Goal: Task Accomplishment & Management: Complete application form

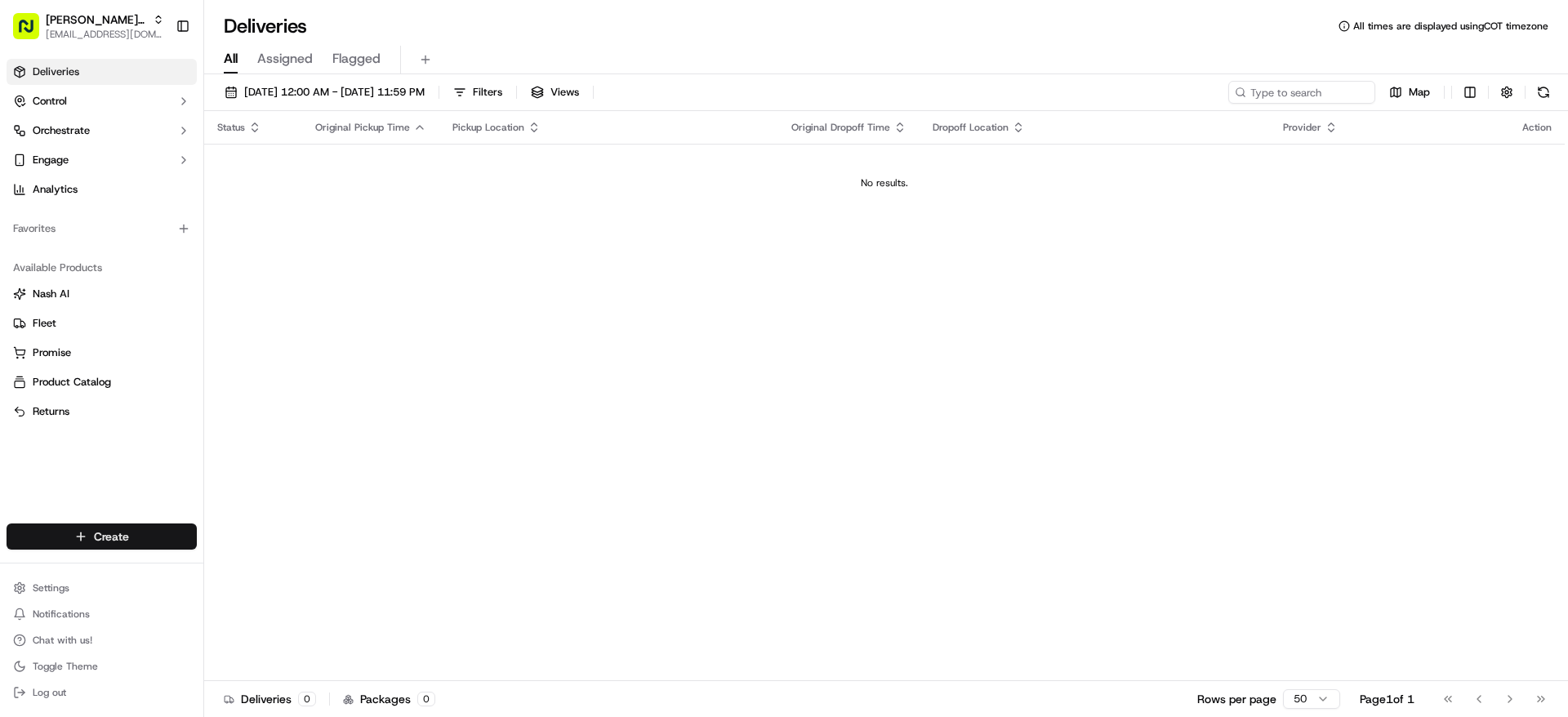
click at [167, 538] on html "[PERSON_NAME]'s Fast Food - Times Square [EMAIL_ADDRESS][DOMAIN_NAME] Toggle Si…" at bounding box center [784, 358] width 1568 height 717
click at [236, 565] on link "Delivery" at bounding box center [295, 567] width 182 height 30
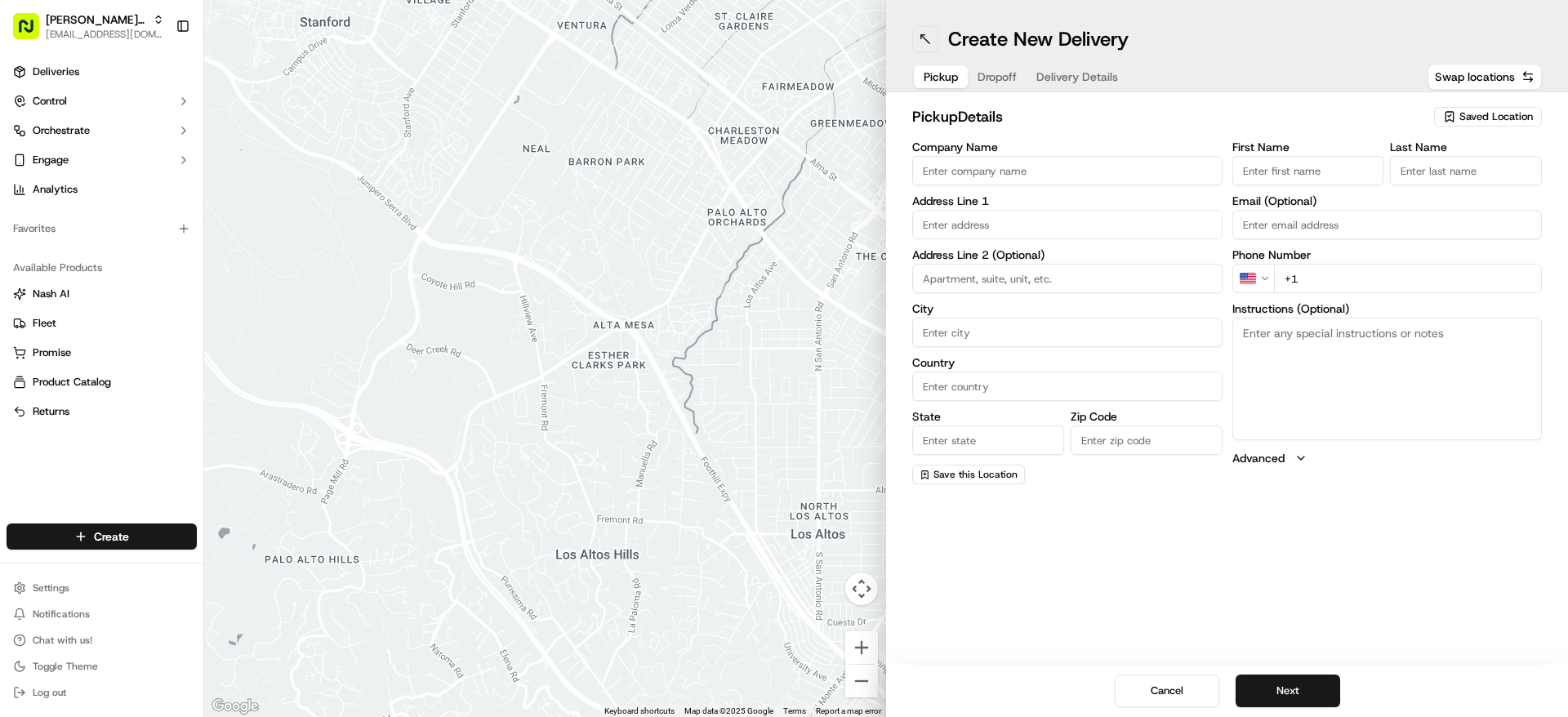
click at [931, 44] on button at bounding box center [925, 39] width 26 height 26
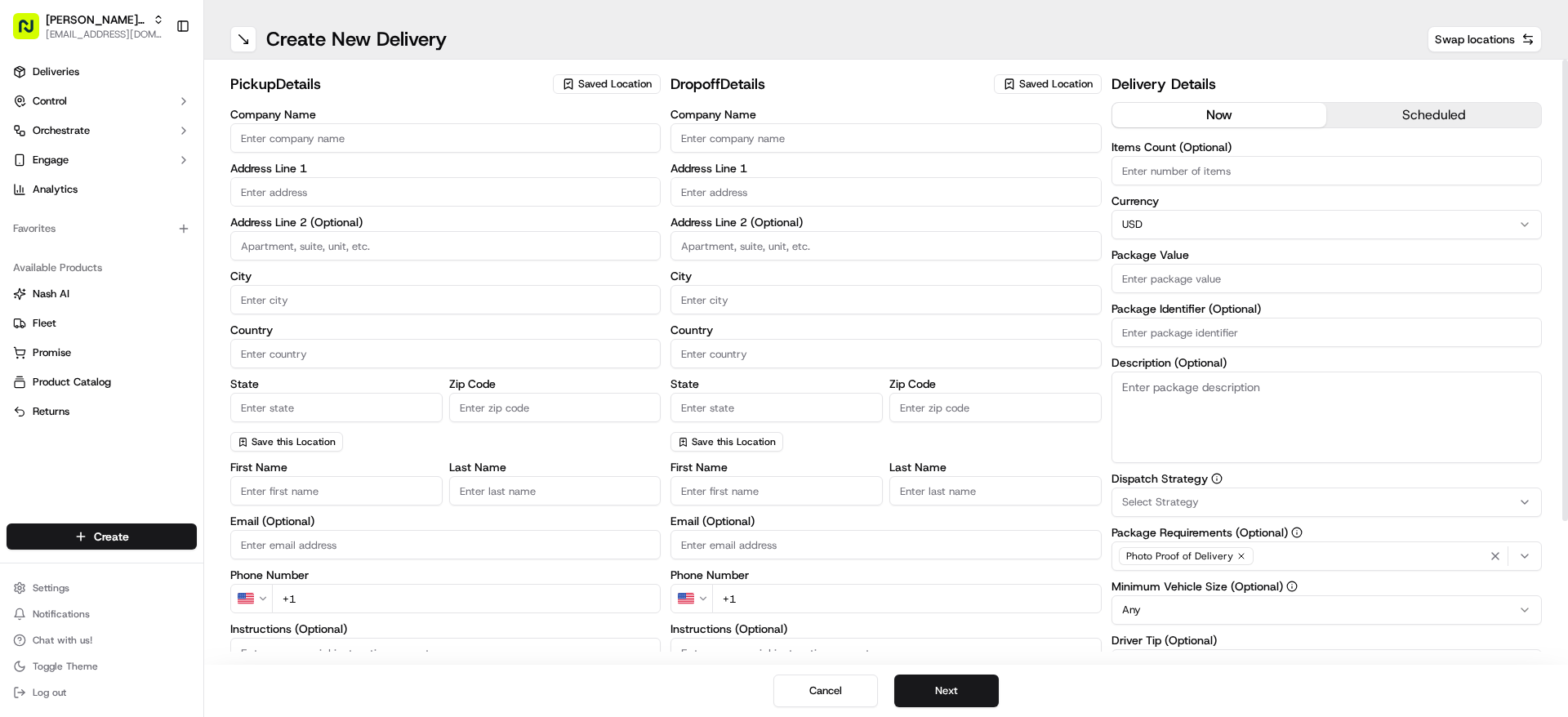
click at [598, 83] on span "Saved Location" at bounding box center [615, 84] width 73 height 15
click at [641, 152] on span "[PERSON_NAME]'s Fast Food / Umami Express / Palmita - [GEOGRAPHIC_DATA]" at bounding box center [681, 153] width 201 height 30
type input "[PERSON_NAME]'s Fast Food / Umami Express / Palmita - [GEOGRAPHIC_DATA]"
type input "[STREET_ADDRESS]"
type input "[US_STATE]"
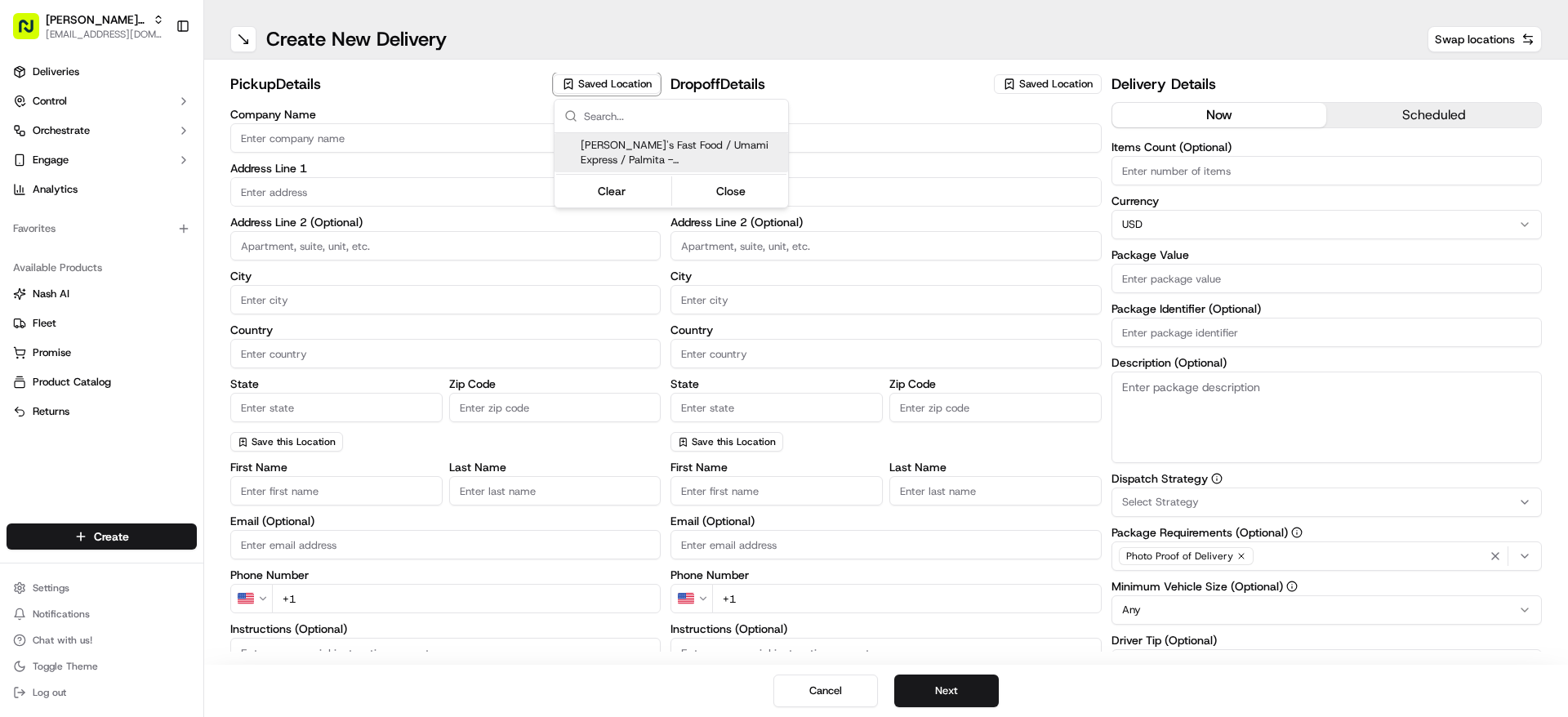
type input "US"
type input "NY"
type input "10036"
type input "Oscar"
type input "Obispo"
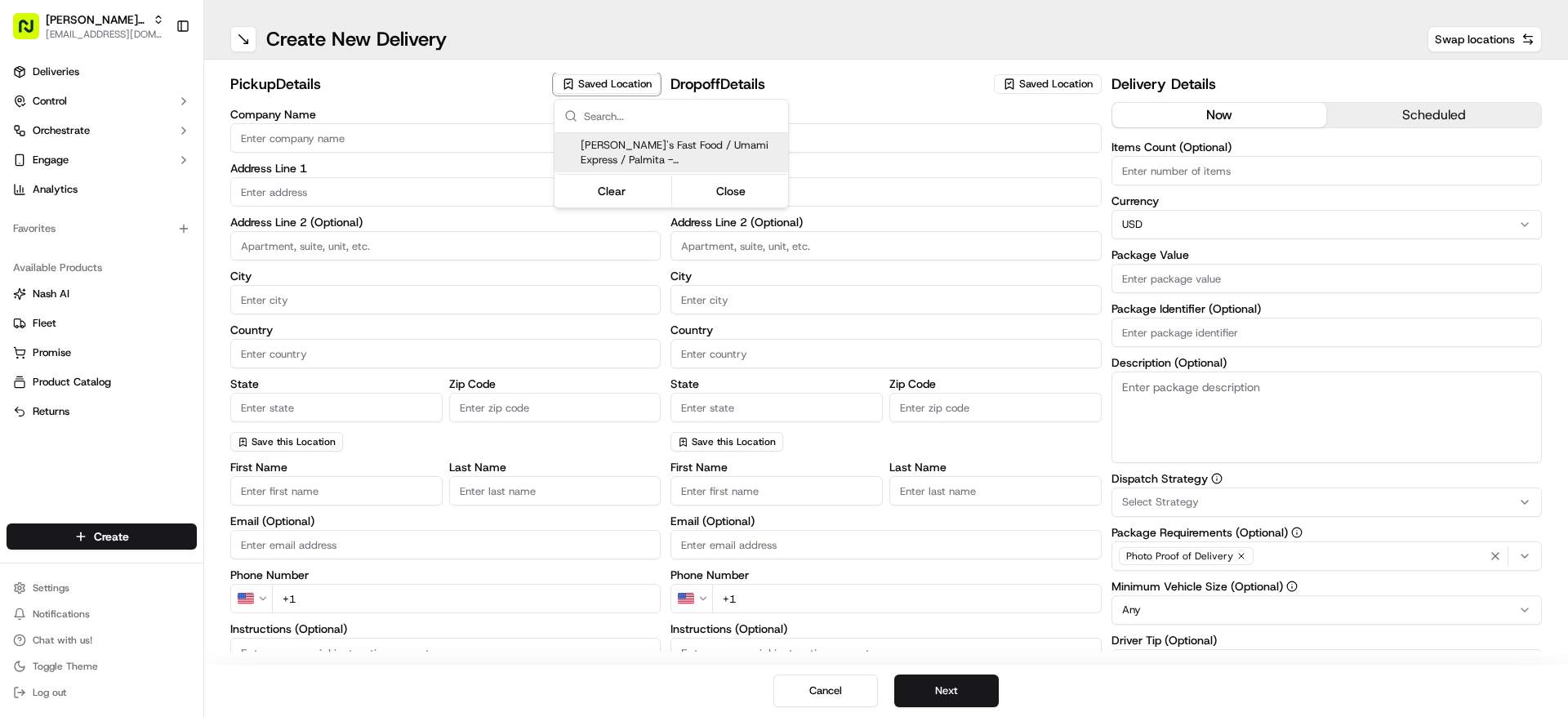
type input "[EMAIL_ADDRESS][DOMAIN_NAME]"
type input "[PHONE_NUMBER]"
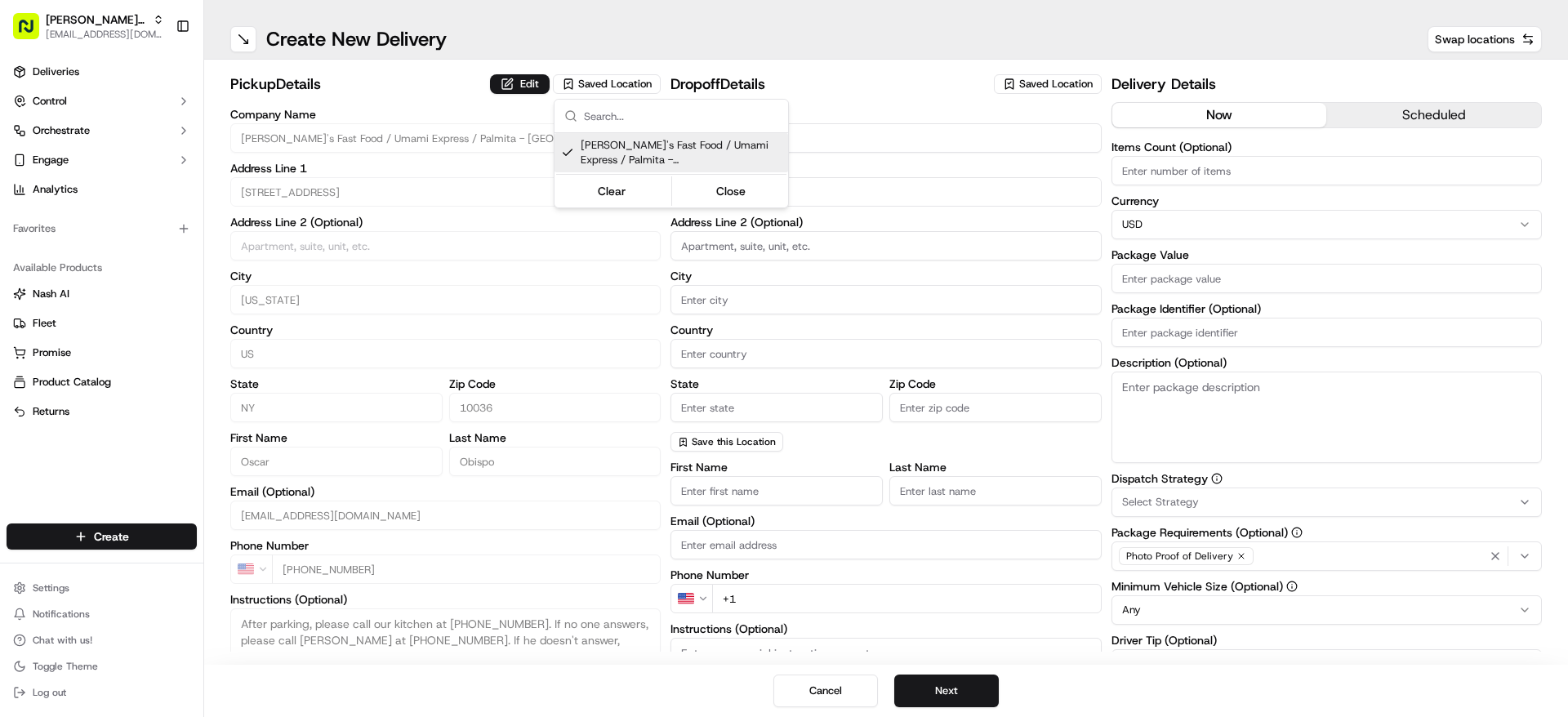
click at [517, 79] on html "[PERSON_NAME]'s Fast Food - Times Square [EMAIL_ADDRESS][DOMAIN_NAME] Toggle Si…" at bounding box center [784, 358] width 1568 height 717
click at [516, 79] on button "Edit" at bounding box center [520, 84] width 59 height 19
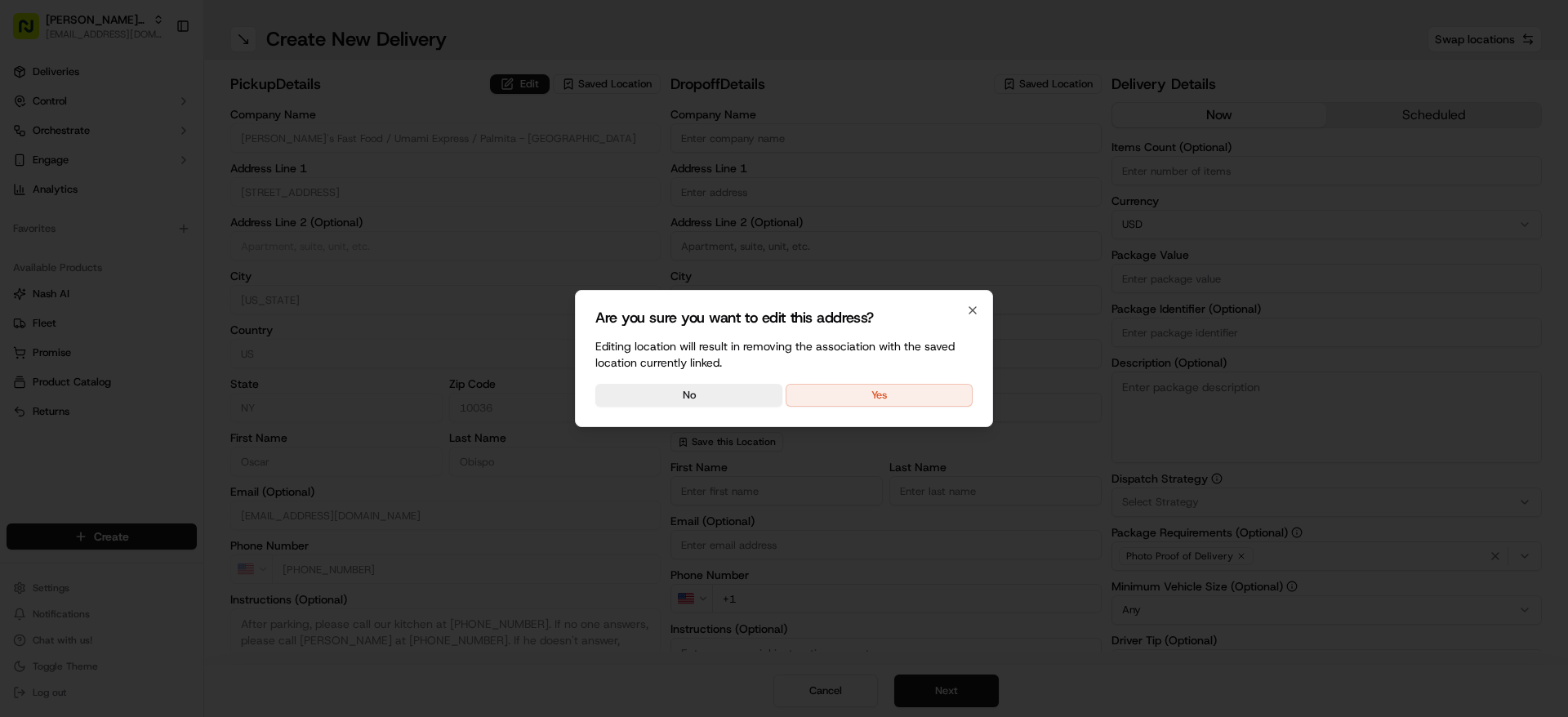
click at [869, 397] on button "Yes" at bounding box center [879, 395] width 187 height 23
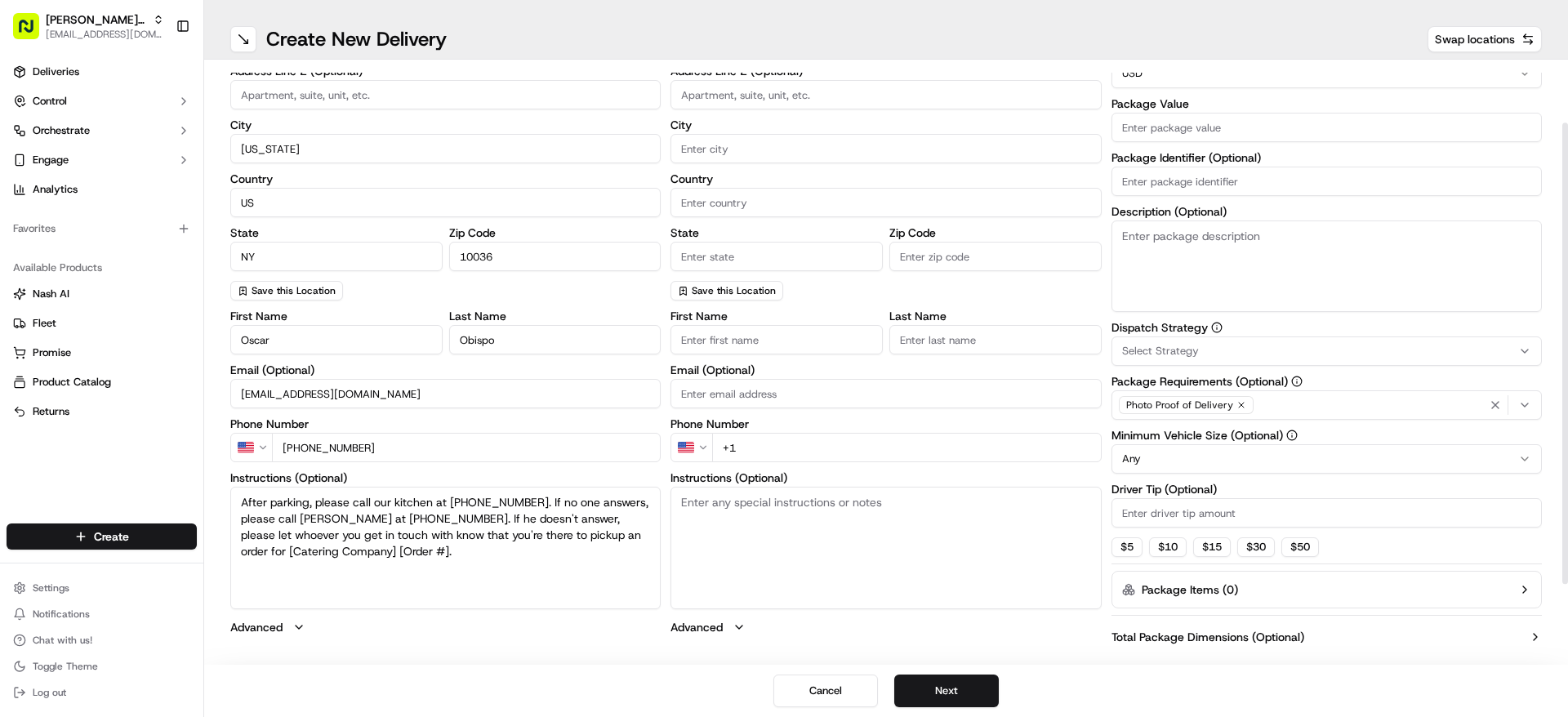
scroll to position [181, 0]
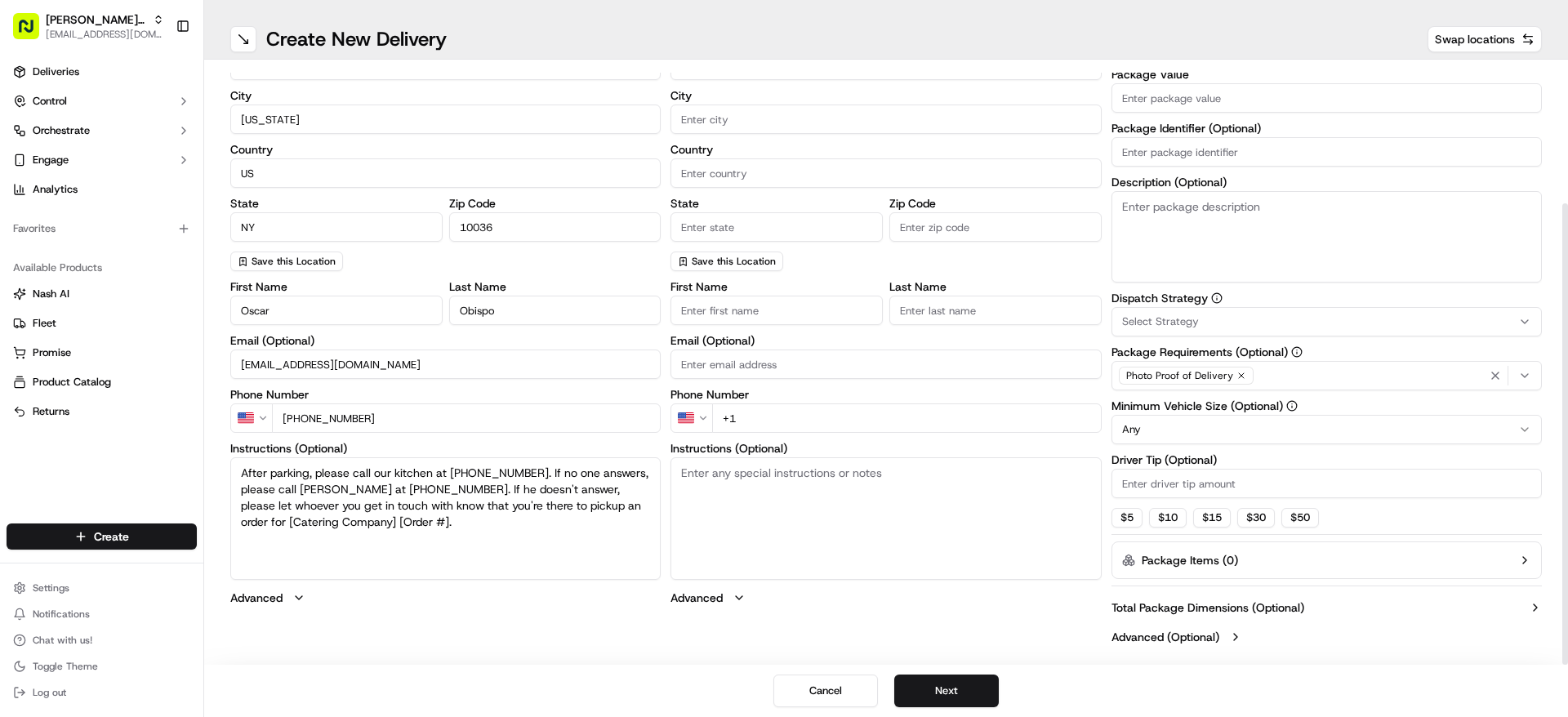
drag, startPoint x: 493, startPoint y: 522, endPoint x: 241, endPoint y: 523, distance: 252.0
click at [241, 523] on textarea "After parking, please call our kitchen at [PHONE_NUMBER]. If no one answers, pl…" at bounding box center [445, 518] width 430 height 122
paste textarea "2964"
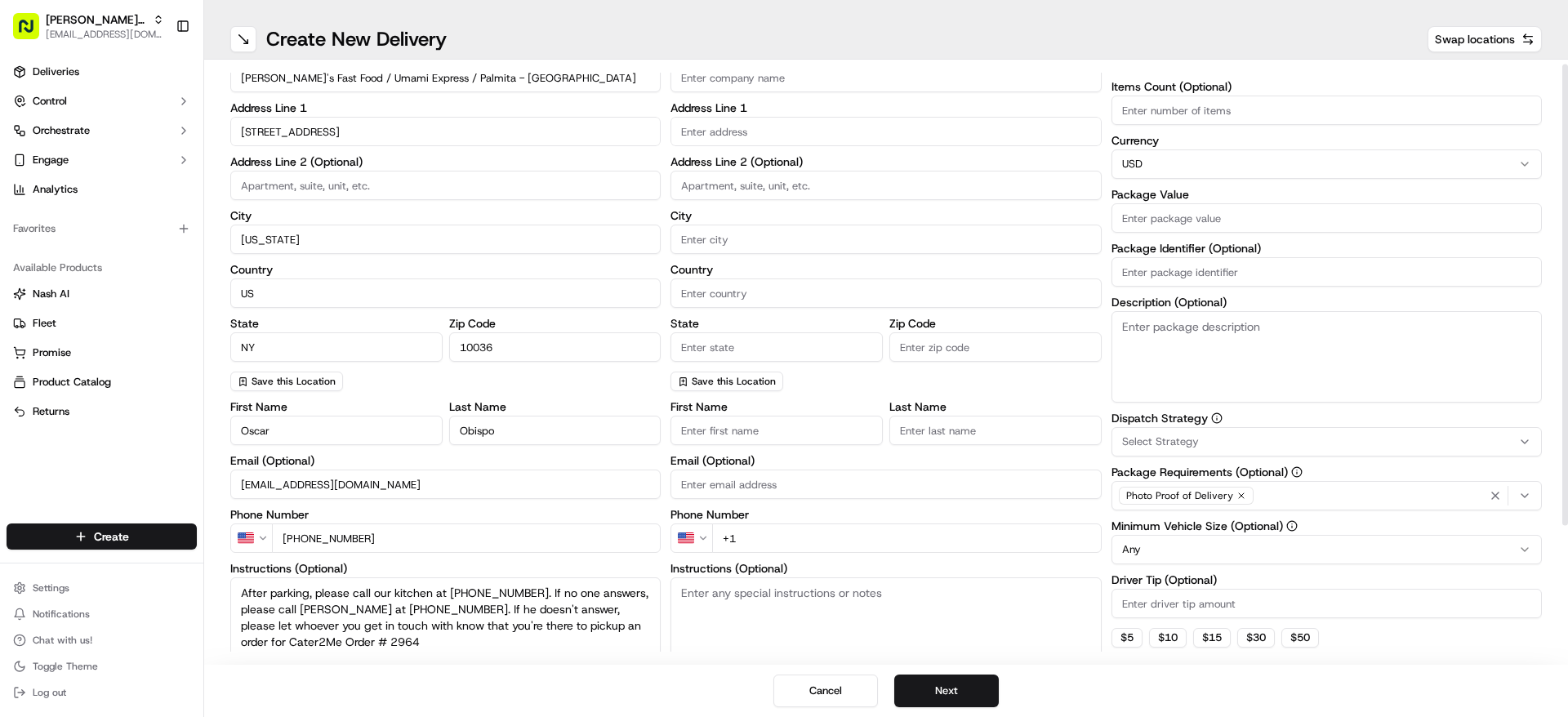
scroll to position [0, 0]
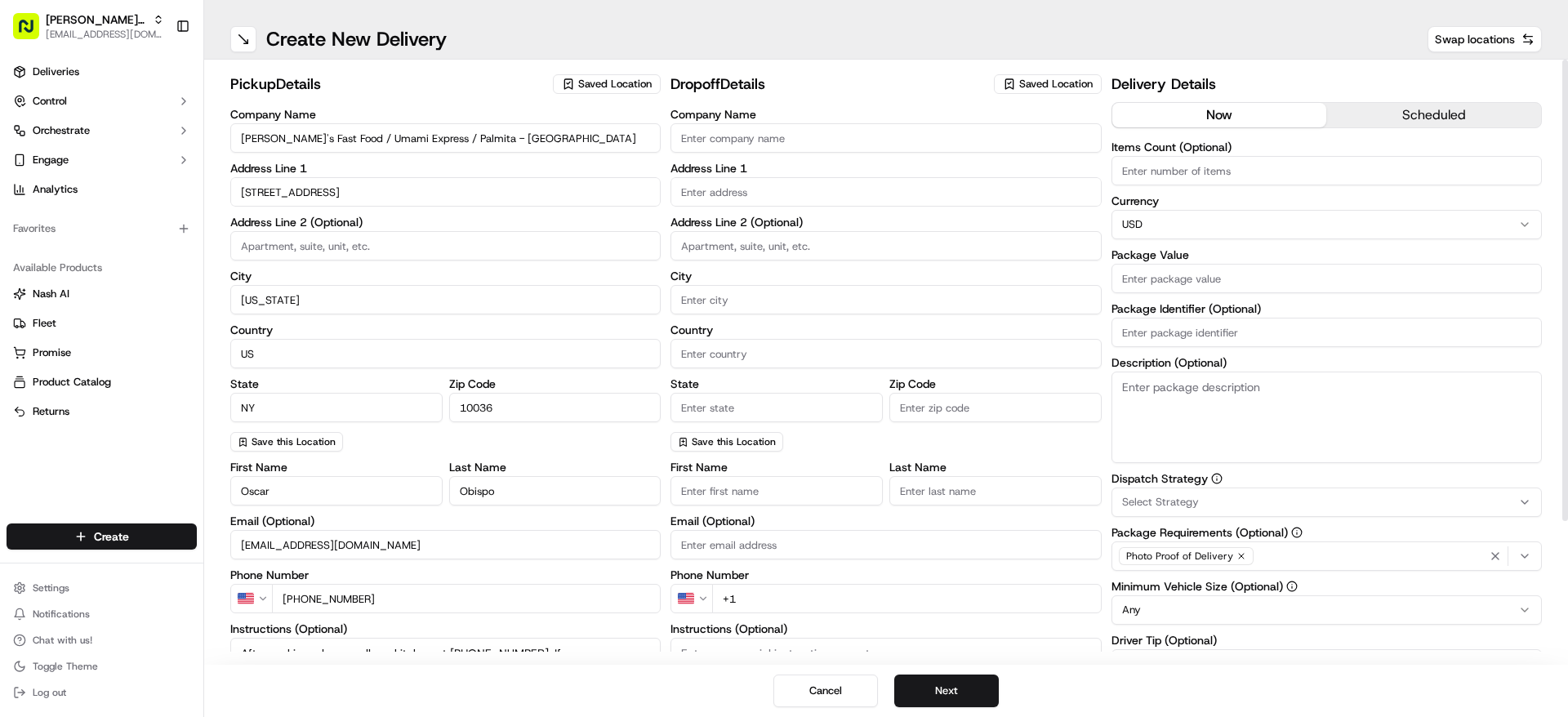
type textarea "After parking, please call our kitchen at [PHONE_NUMBER]. If no one answers, pl…"
click at [1053, 83] on span "Saved Location" at bounding box center [1055, 84] width 73 height 15
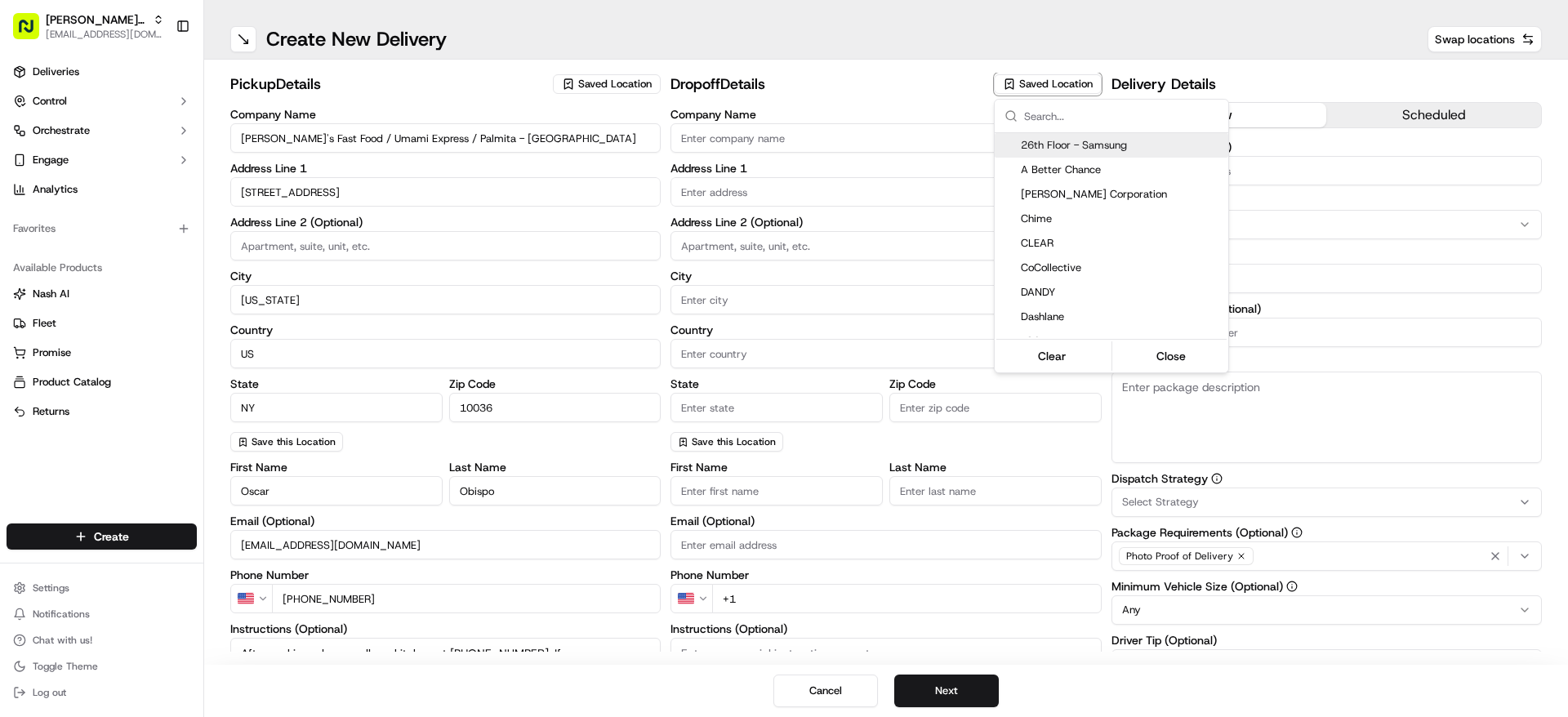
type input "A"
click at [810, 132] on html "[PERSON_NAME]'s Fast Food - Times Square [EMAIL_ADDRESS][DOMAIN_NAME] Toggle Si…" at bounding box center [784, 358] width 1568 height 717
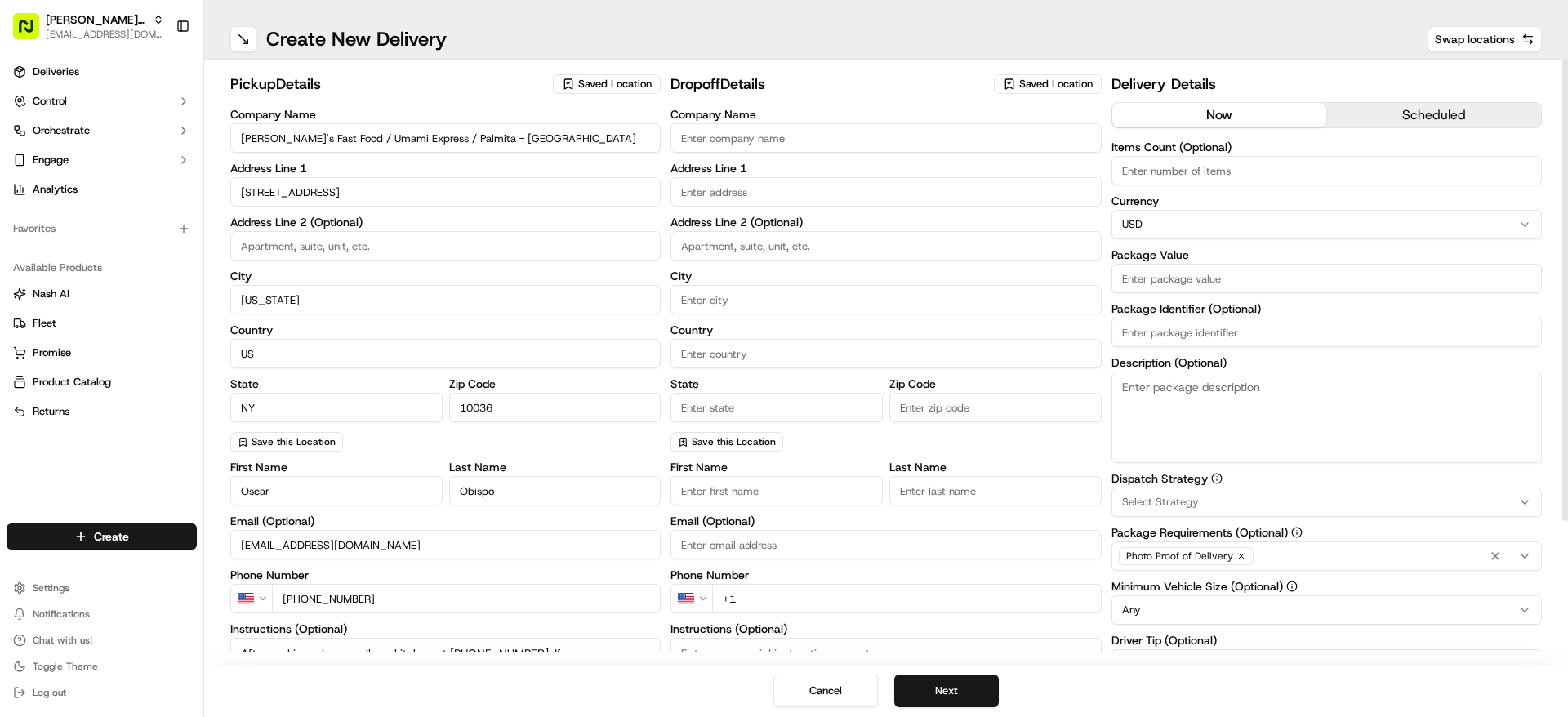
click at [805, 138] on input "Company Name" at bounding box center [885, 138] width 430 height 30
type input "Air Company"
click at [811, 178] on input "text" at bounding box center [885, 192] width 430 height 30
paste input "[STREET_ADDRESS]"
click at [809, 228] on div "[STREET_ADDRESS]" at bounding box center [885, 226] width 422 height 24
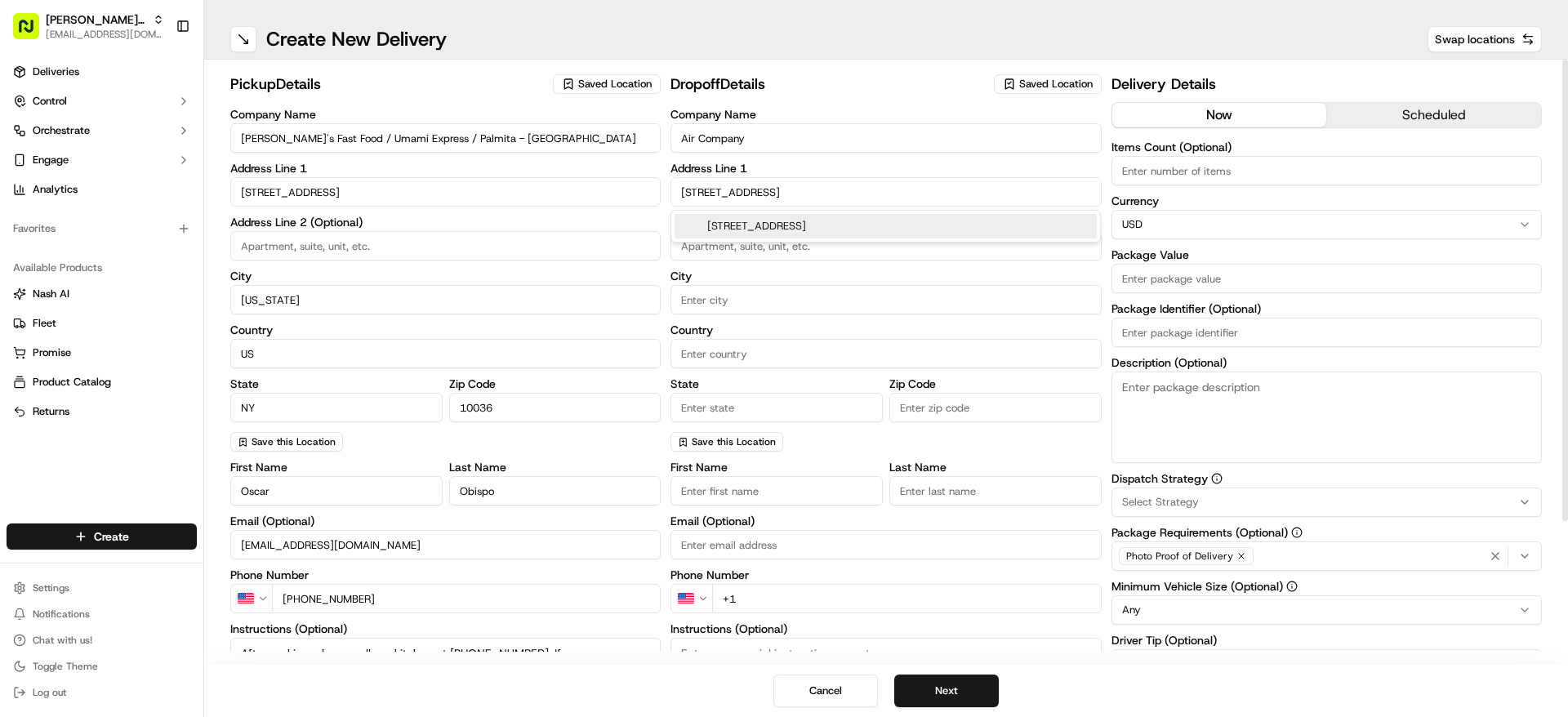
type input "[STREET_ADDRESS]"
type input "[GEOGRAPHIC_DATA]"
type input "NY"
type input "11211"
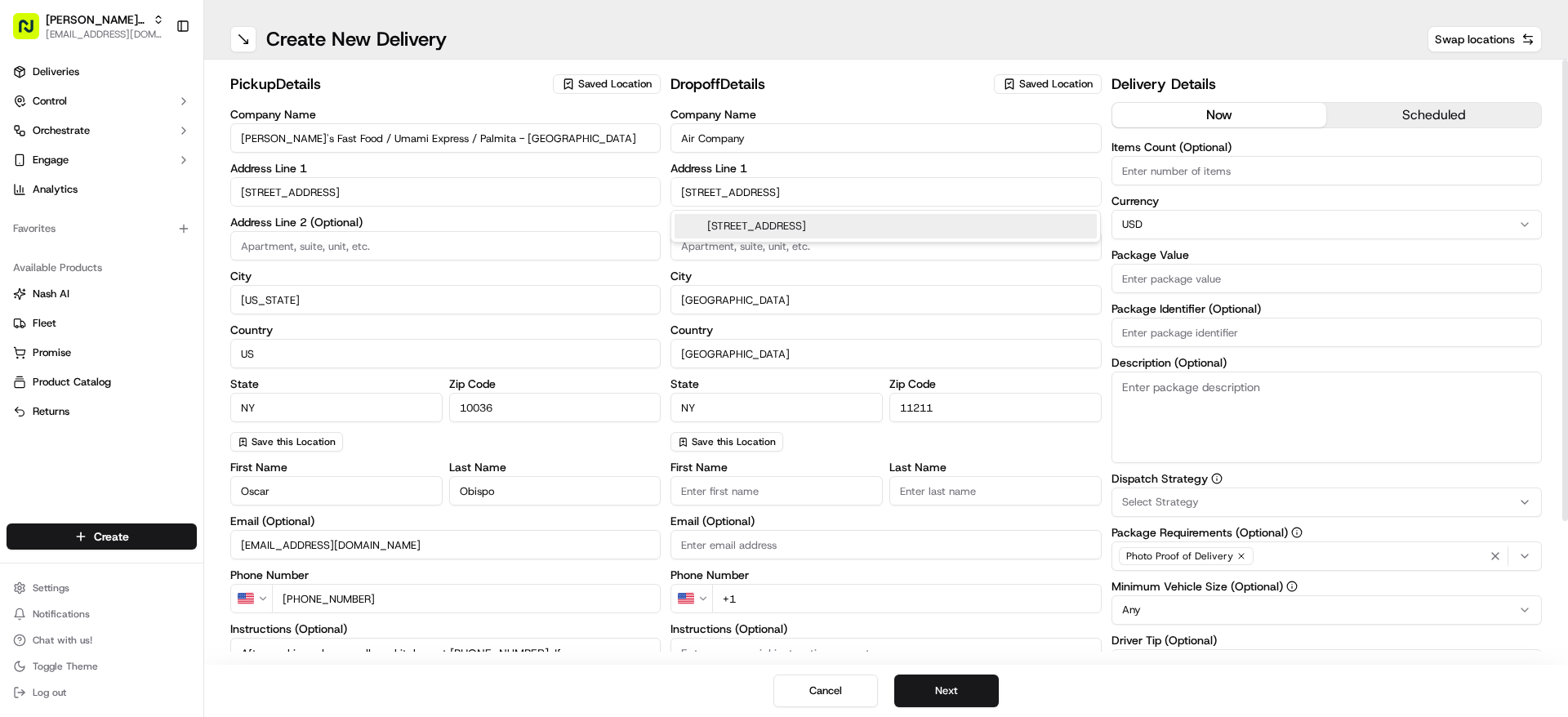
type input "[STREET_ADDRESS]"
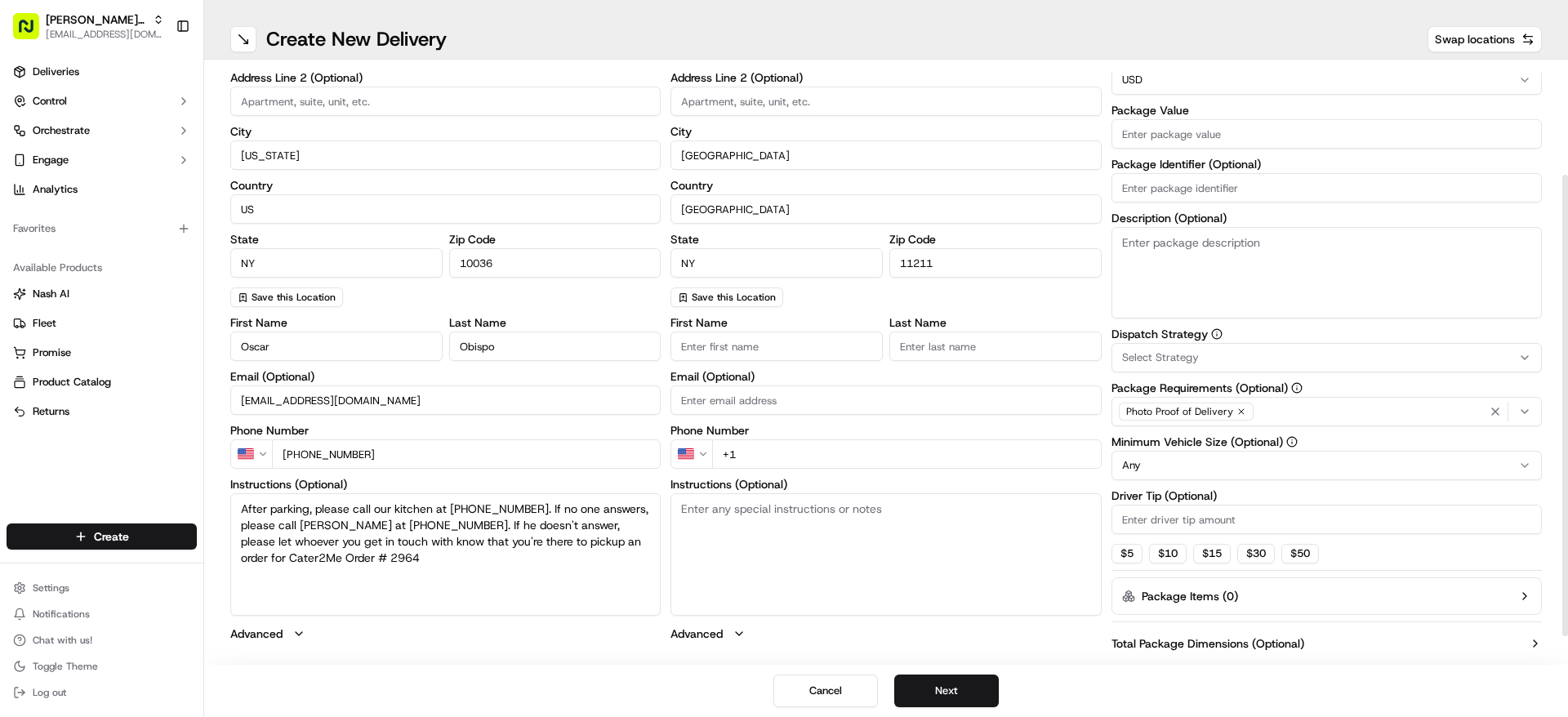
scroll to position [181, 0]
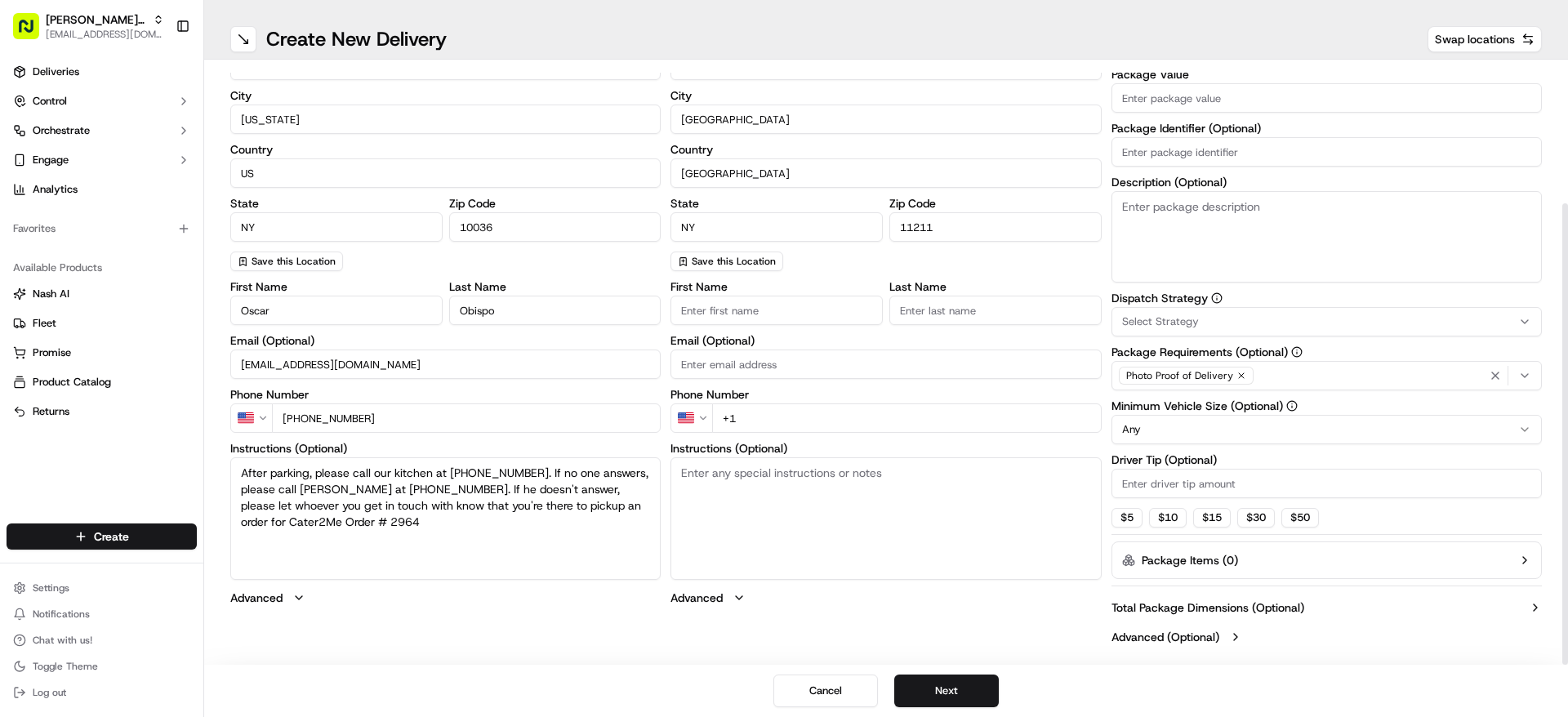
click at [849, 523] on textarea "Instructions (Optional)" at bounding box center [885, 518] width 430 height 122
paste textarea "Take the elevator to the 3rd floor. Tell the doorman you're delivering to Air C…"
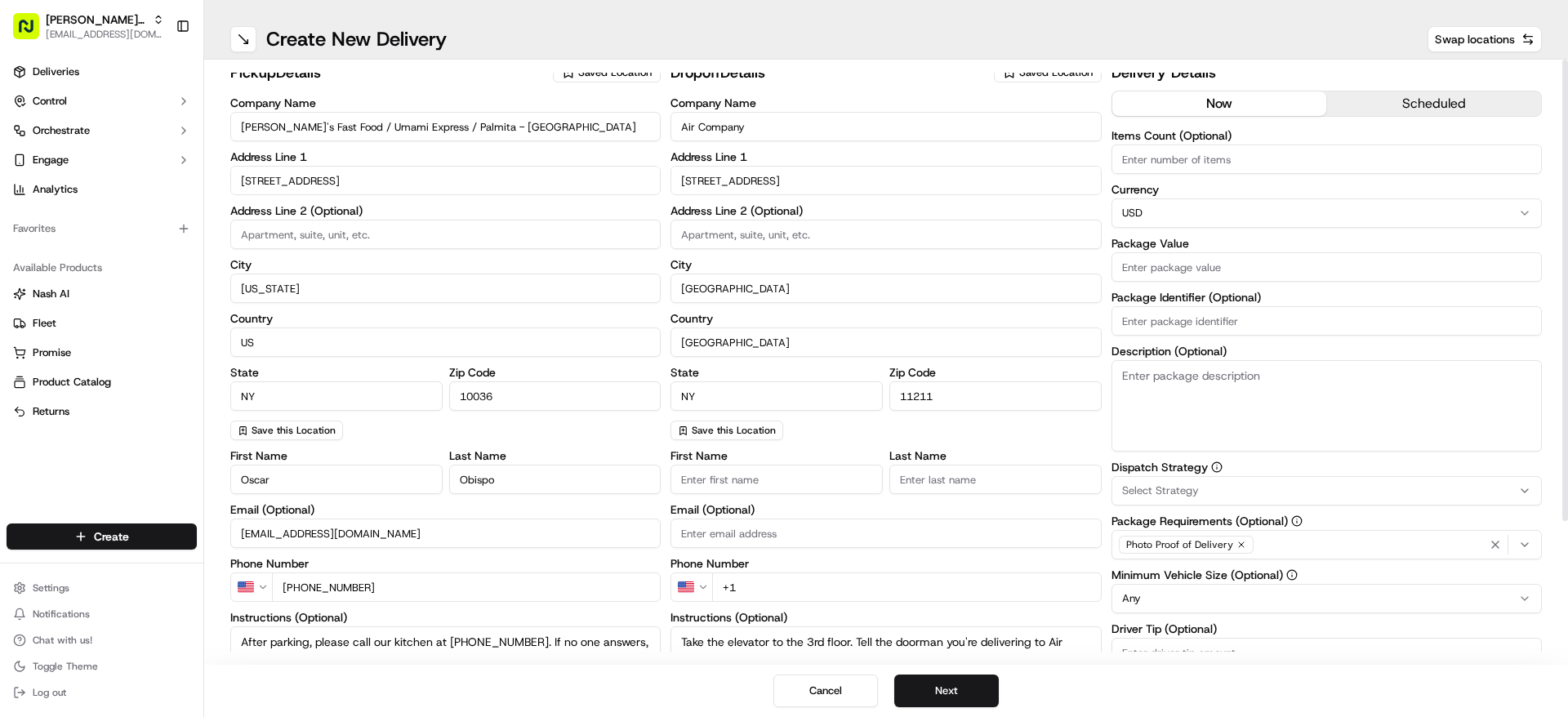
scroll to position [0, 0]
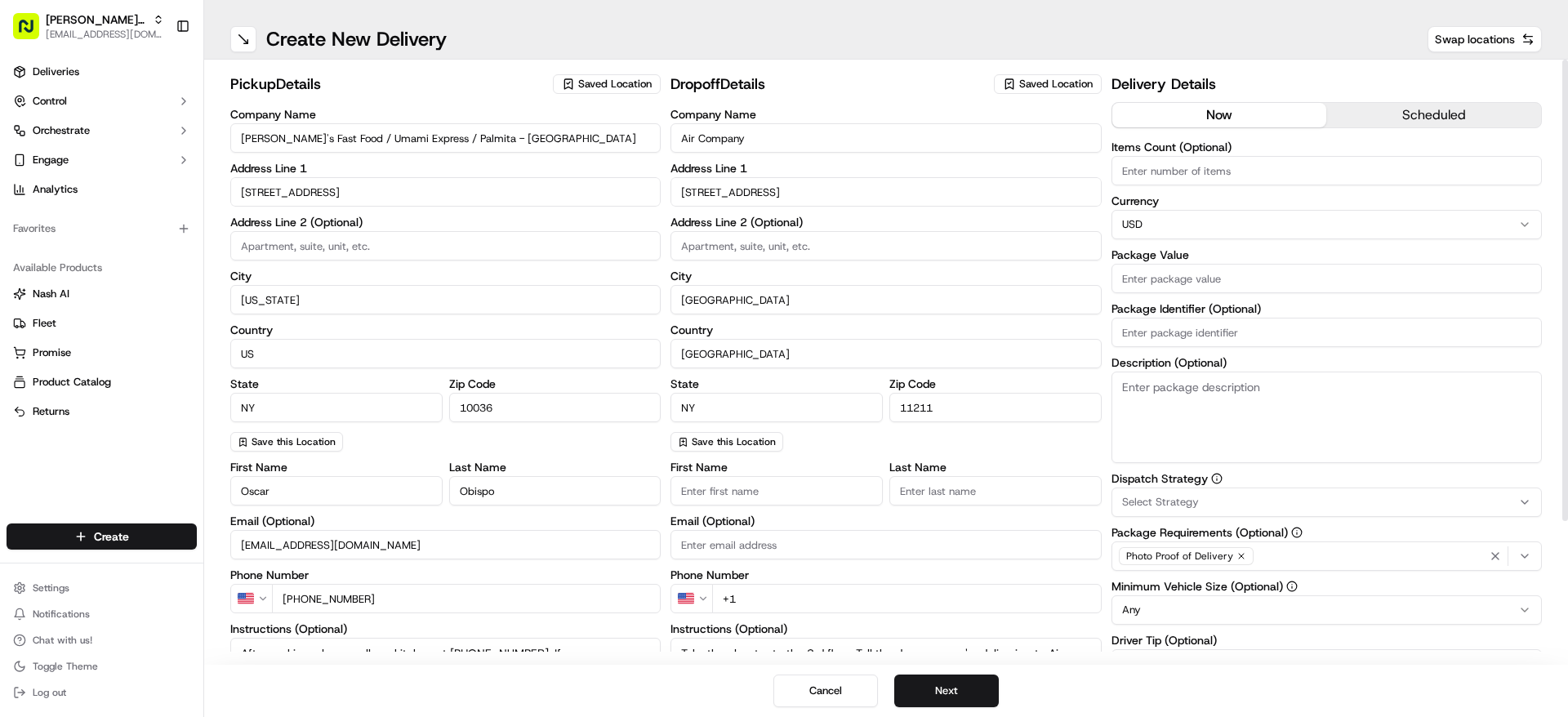
type textarea "Take the elevator to the 3rd floor. Tell the doorman you're delivering to Air C…"
click at [776, 486] on input "First Name" at bounding box center [776, 491] width 212 height 30
type input "[PERSON_NAME]"
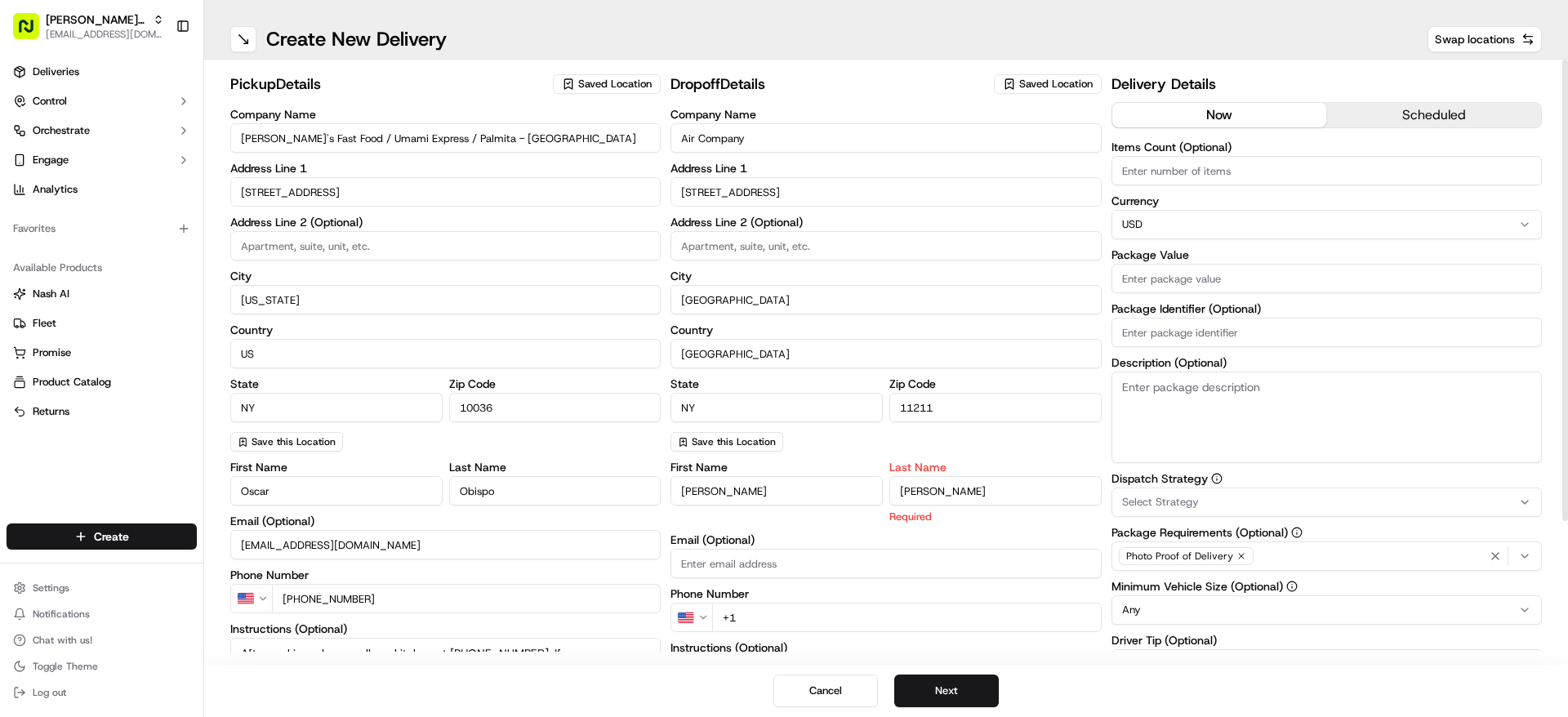
type input "[PERSON_NAME]"
click at [816, 612] on input "+1" at bounding box center [906, 618] width 389 height 30
paste input "[PHONE_NUMBER]"
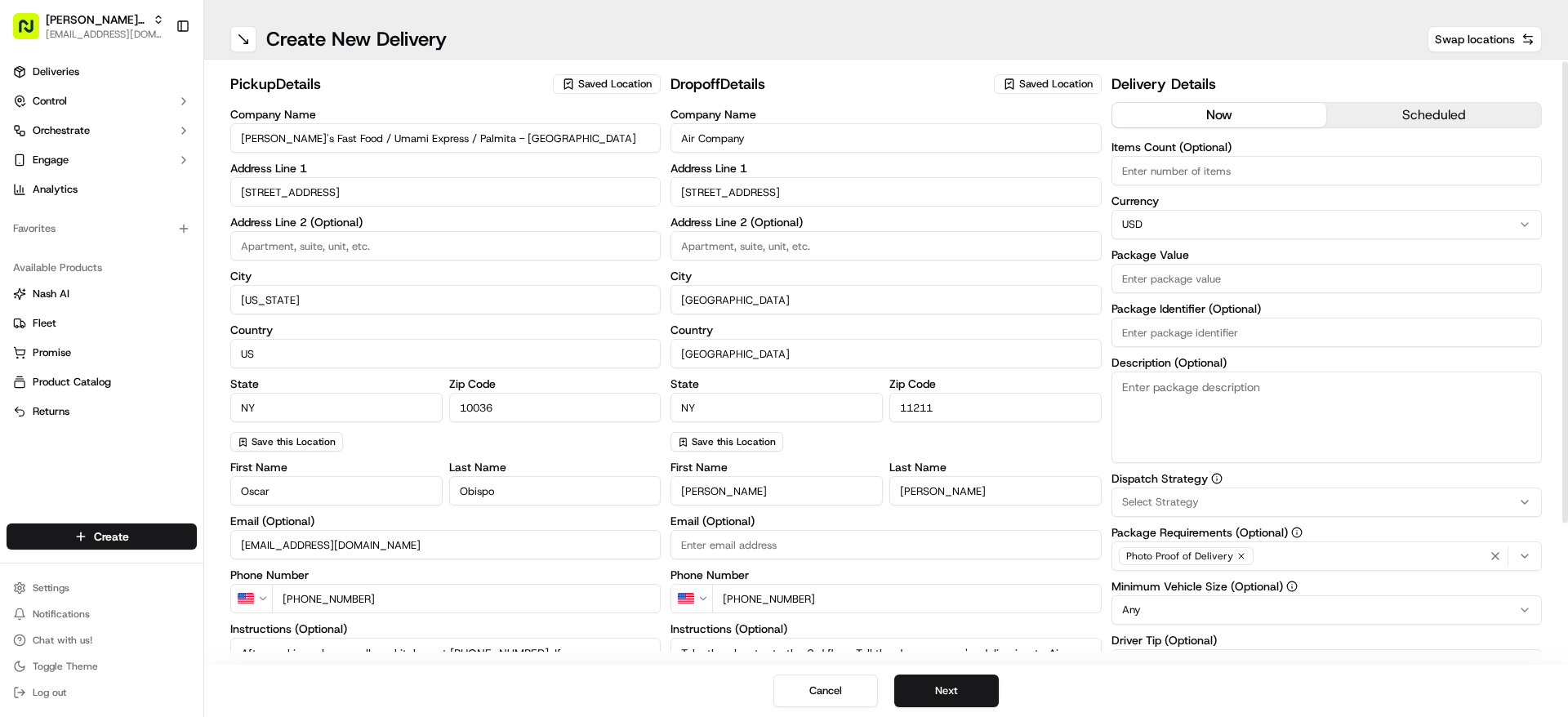
scroll to position [181, 0]
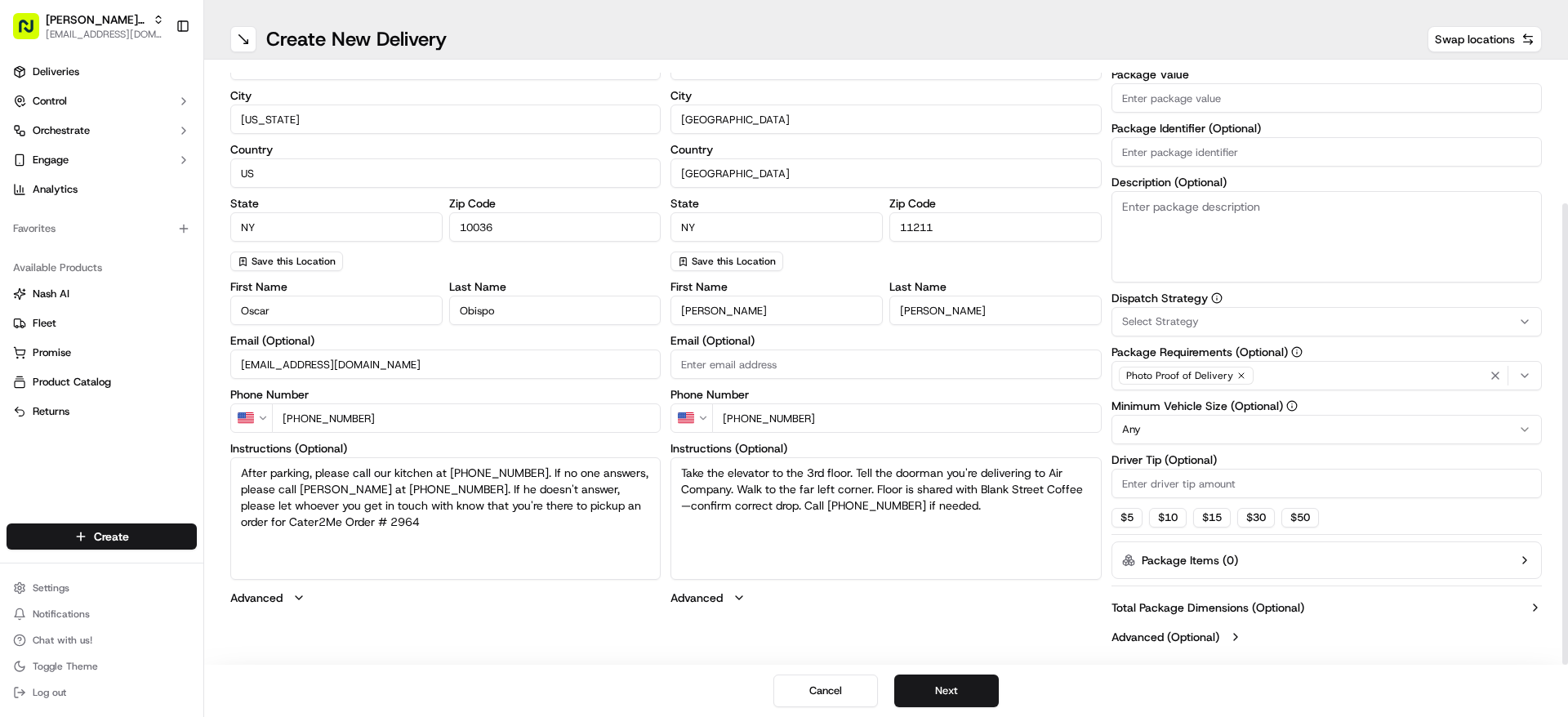
type input "[PHONE_NUMBER]"
click at [886, 519] on textarea "Take the elevator to the 3rd floor. Tell the doorman you're delivering to Air C…" at bounding box center [885, 518] width 430 height 122
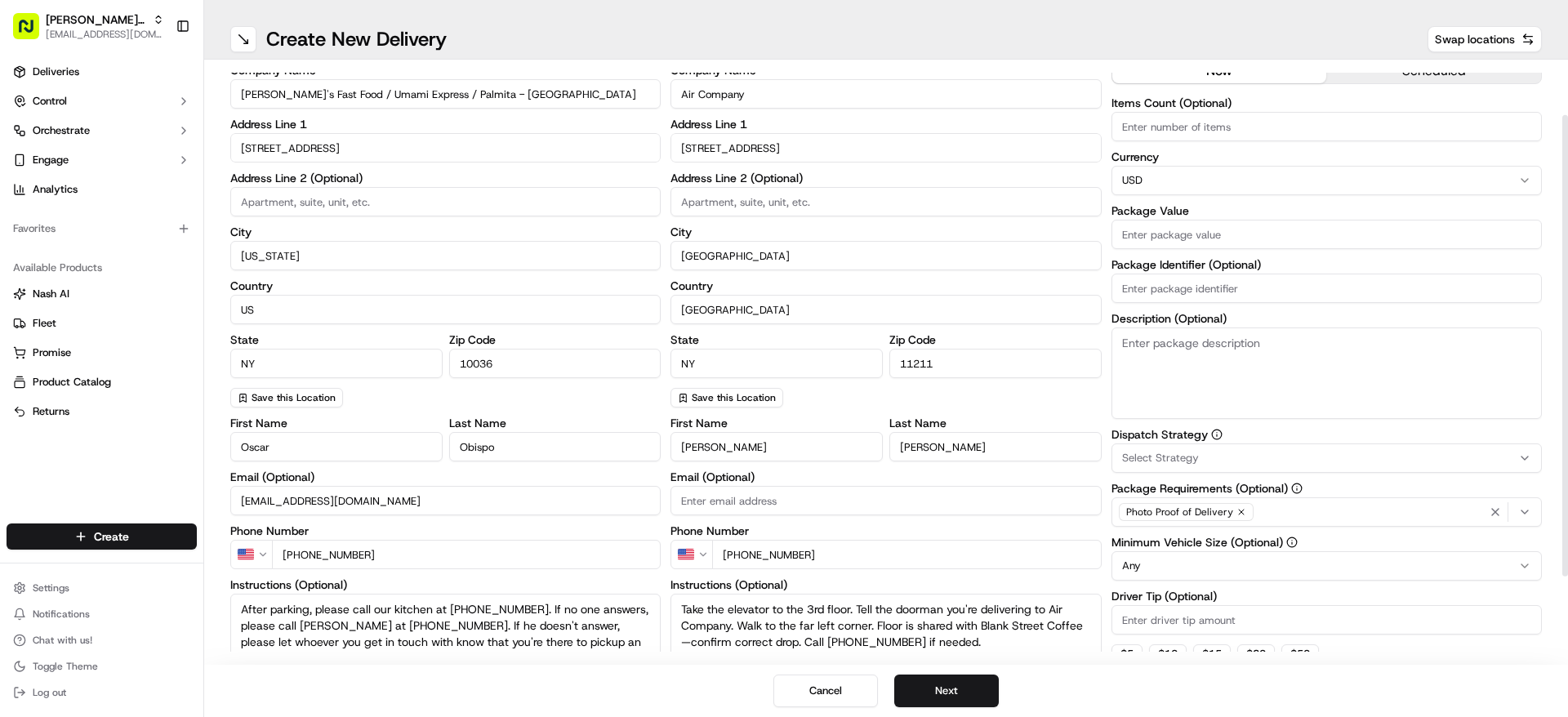
scroll to position [0, 0]
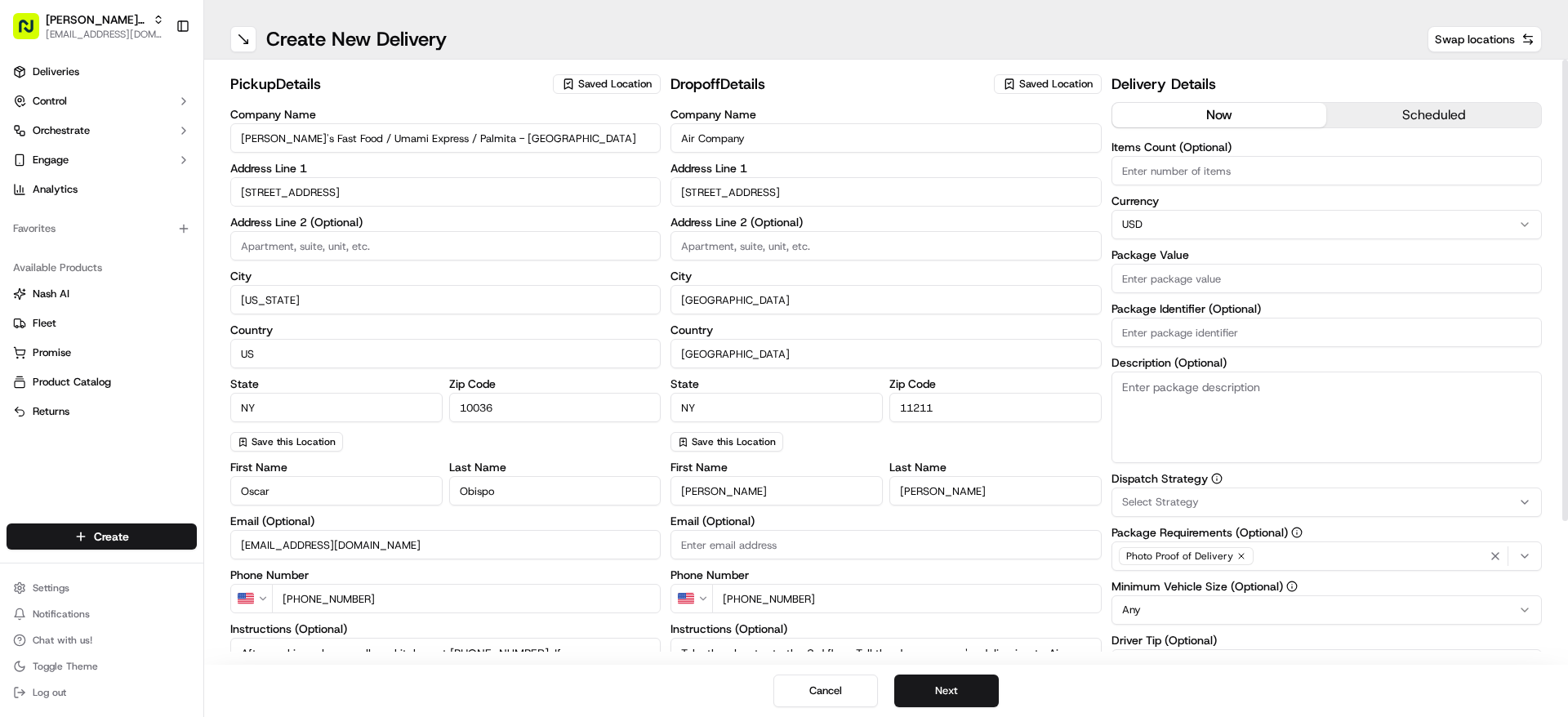
click at [1406, 113] on button "scheduled" at bounding box center [1433, 115] width 215 height 24
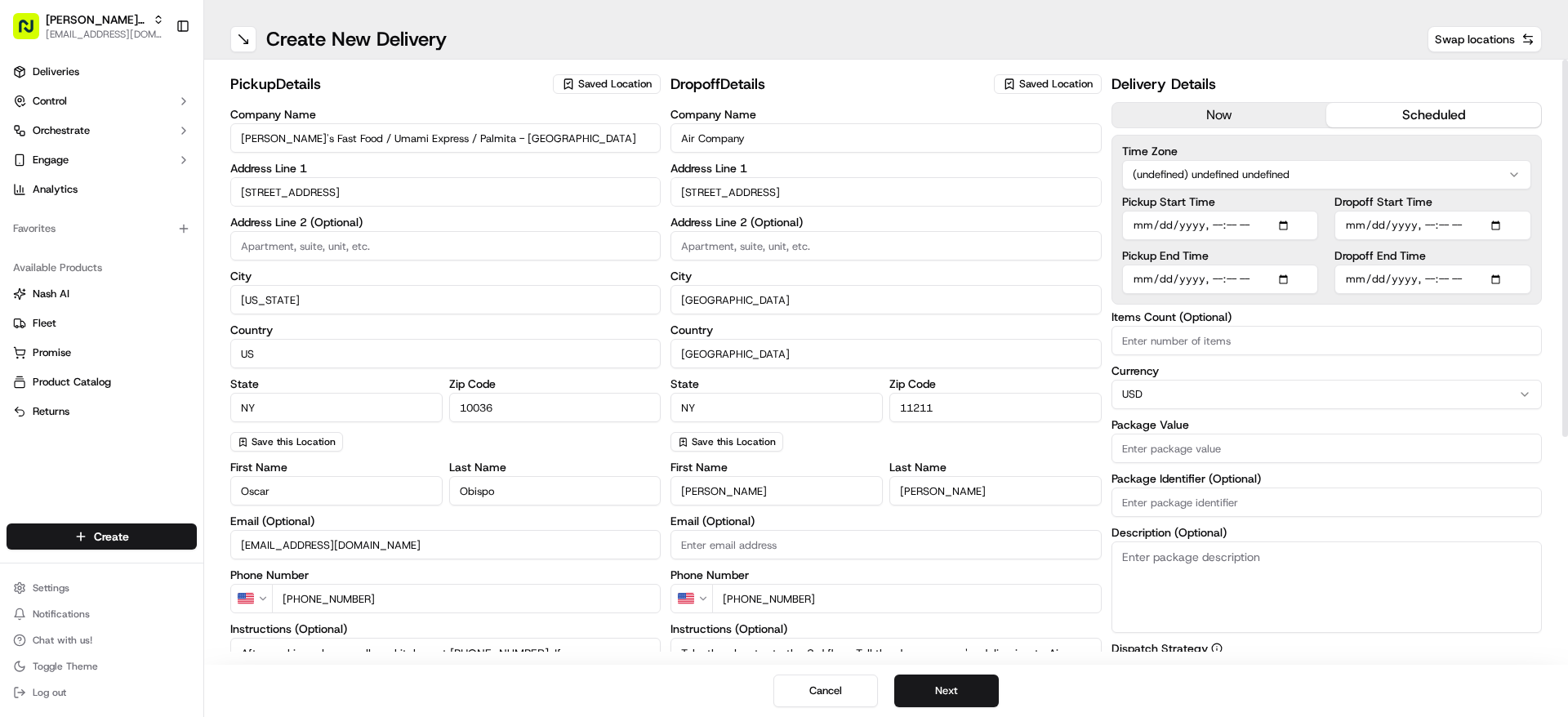
click at [1287, 166] on html "[PERSON_NAME]'s Fast Food - Times Square [EMAIL_ADDRESS][DOMAIN_NAME] Toggle Si…" at bounding box center [784, 358] width 1568 height 717
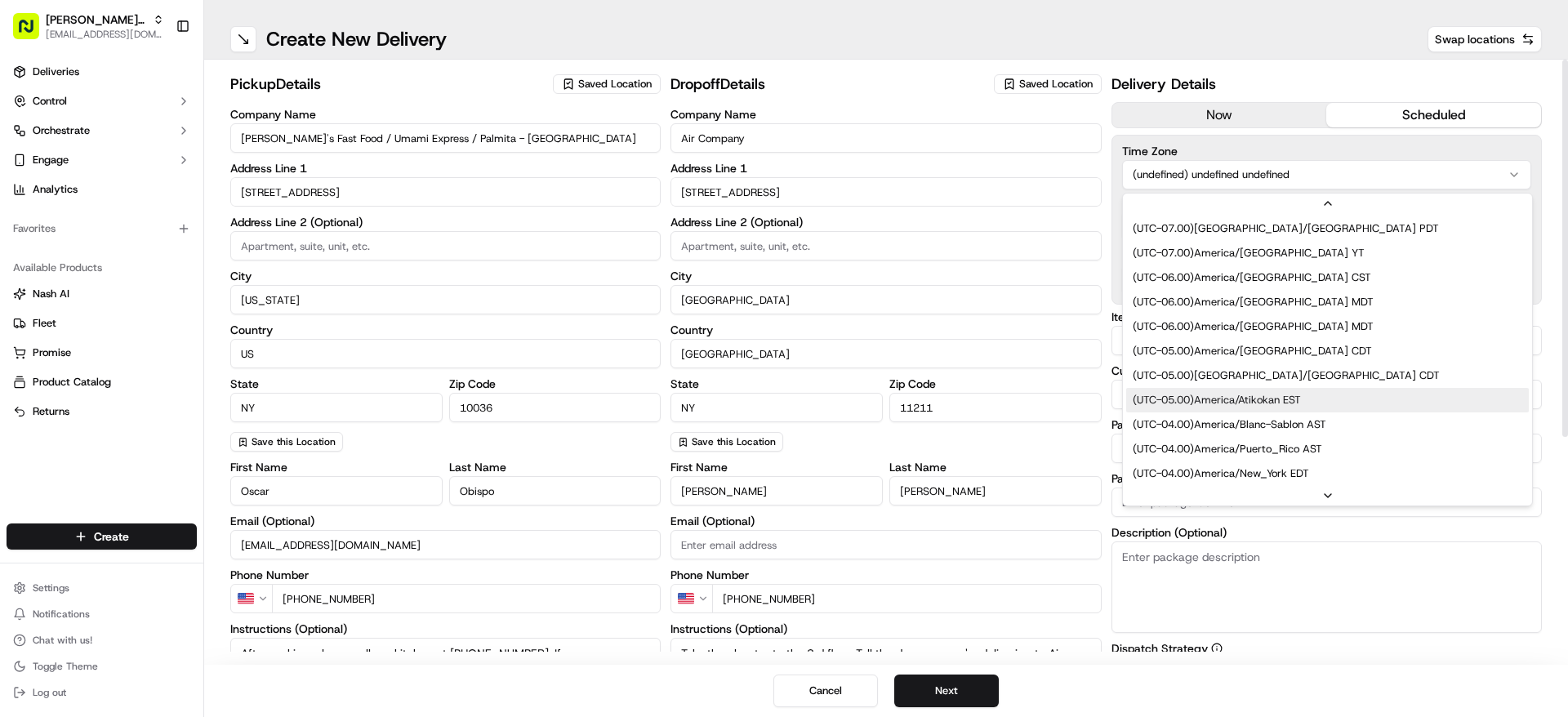
scroll to position [245, 0]
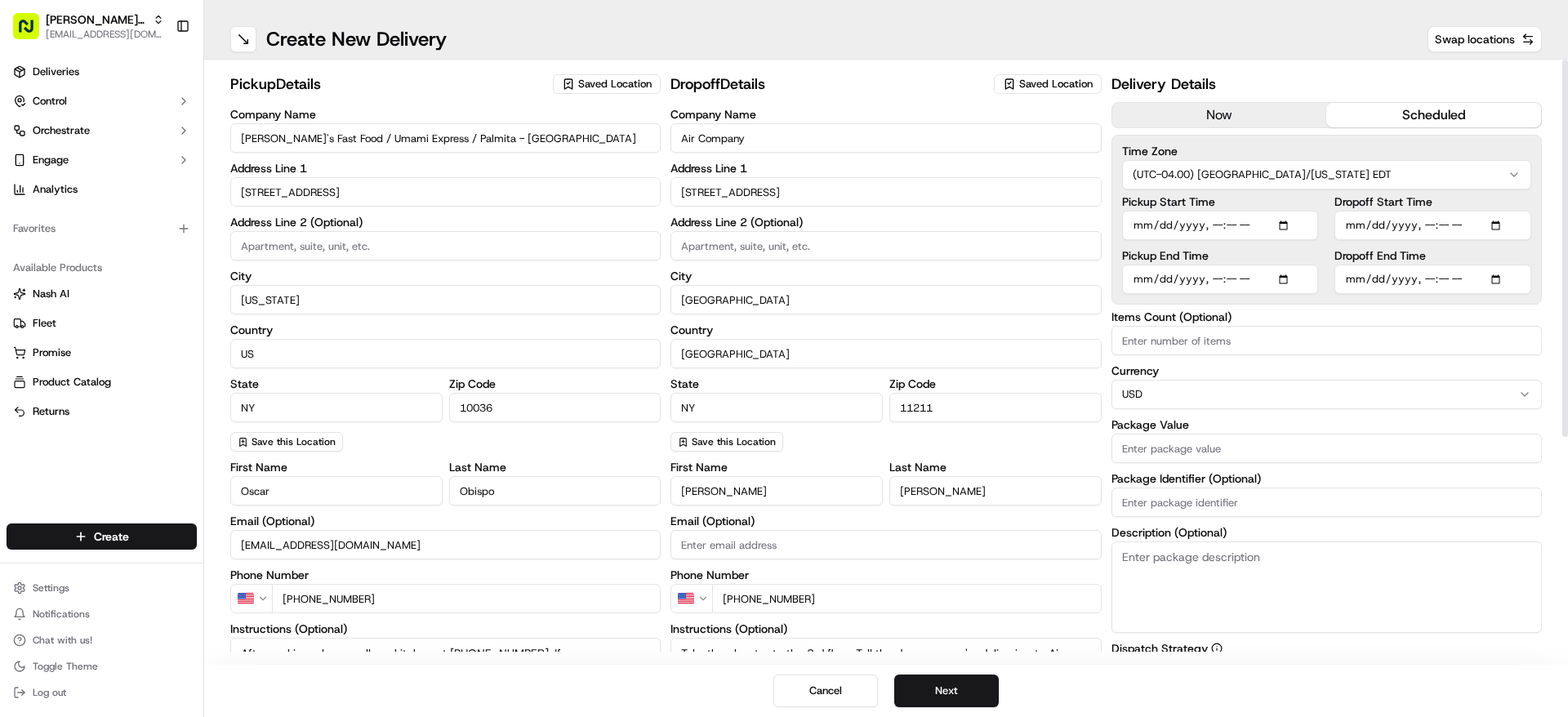
click at [1285, 224] on input "Pickup Start Time" at bounding box center [1220, 226] width 197 height 30
type input "[DATE]T14:34"
click at [1242, 221] on input "Pickup Start Time" at bounding box center [1220, 226] width 197 height 30
click at [1201, 232] on input "Pickup Start Time" at bounding box center [1220, 226] width 197 height 30
click at [1153, 221] on input "Pickup Start Time" at bounding box center [1220, 226] width 197 height 30
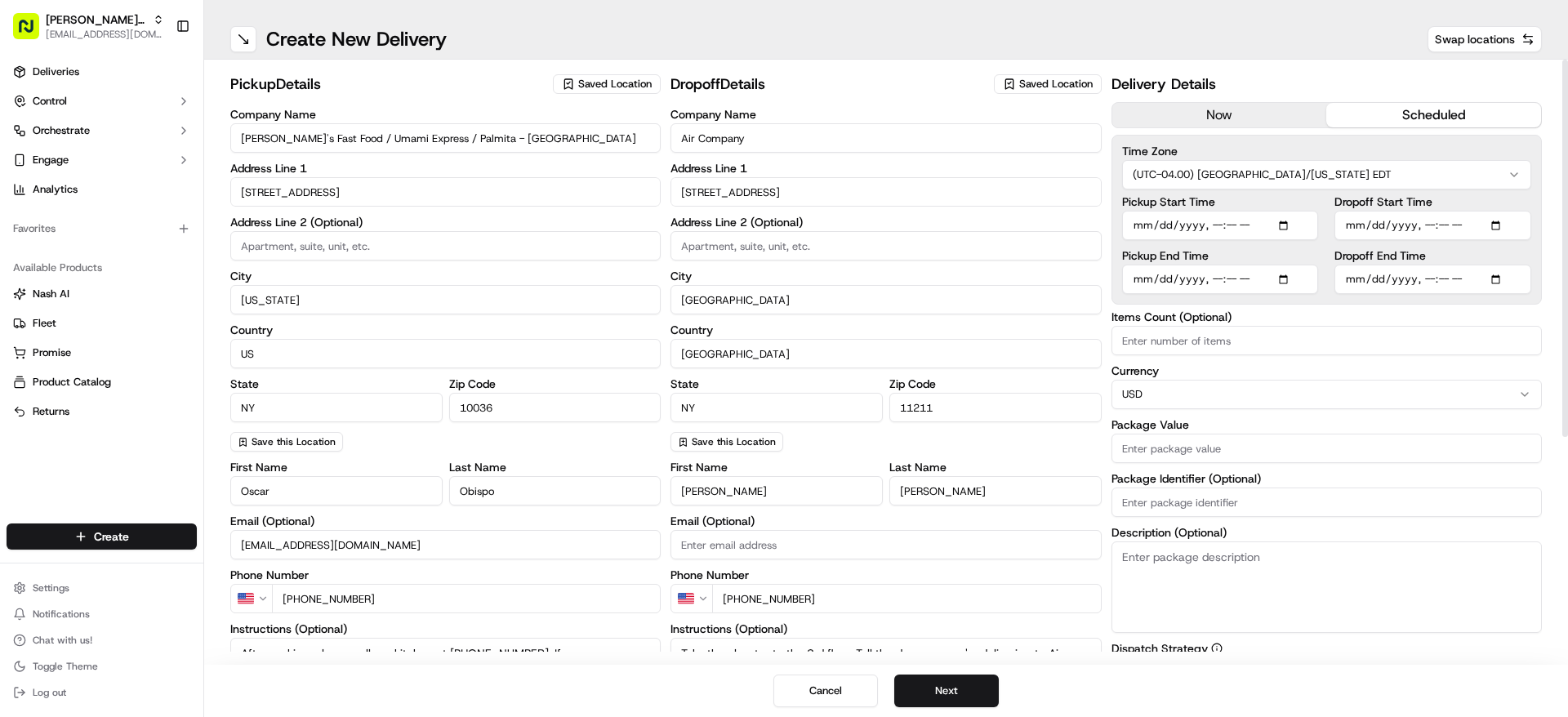
click at [1137, 223] on input "Pickup Start Time" at bounding box center [1220, 226] width 197 height 30
click at [1212, 218] on input "Pickup Start Time" at bounding box center [1220, 226] width 197 height 30
click at [1227, 222] on input "Pickup Start Time" at bounding box center [1220, 226] width 197 height 30
click at [1401, 232] on input "Dropoff Start Time" at bounding box center [1433, 226] width 197 height 30
click at [1493, 228] on input "Dropoff Start Time" at bounding box center [1433, 226] width 197 height 30
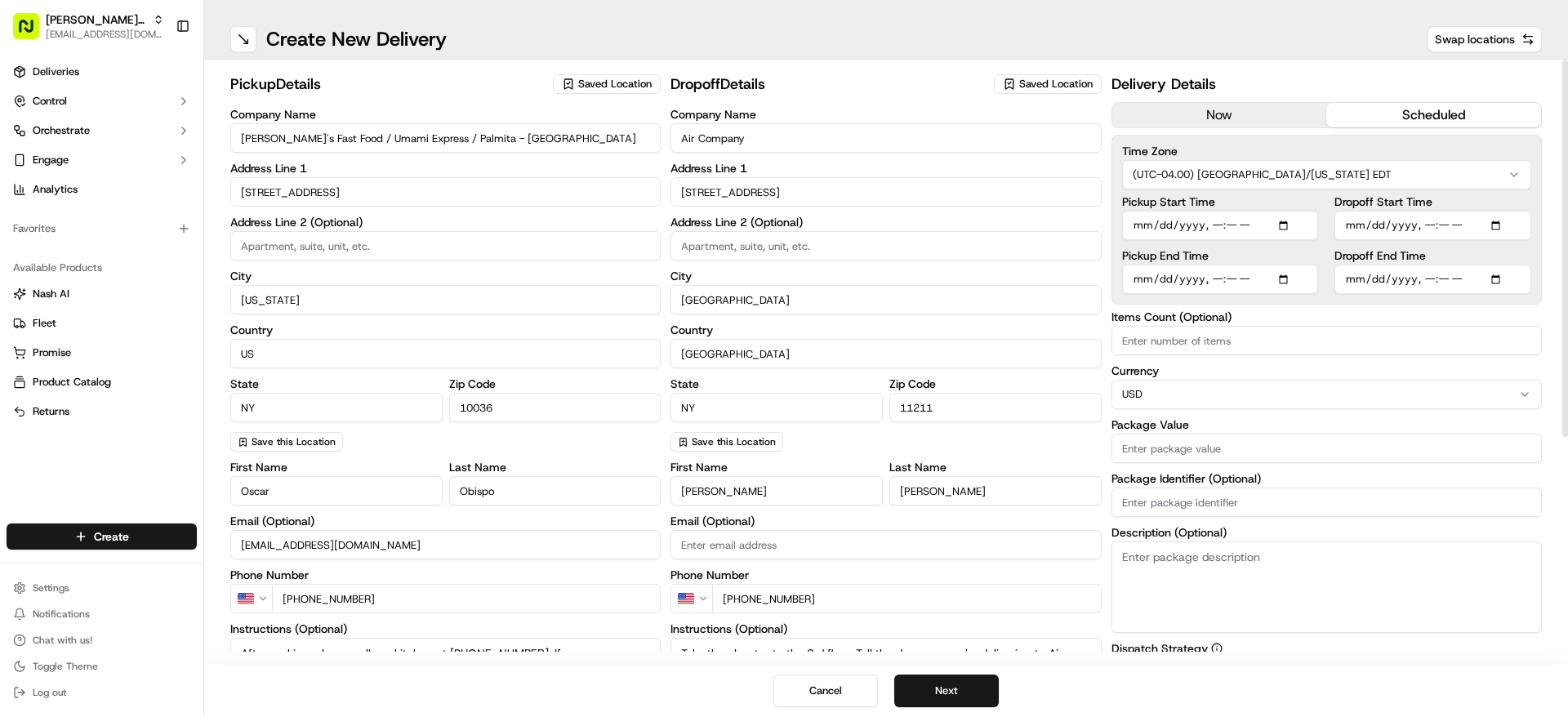
type input "[DATE]T11:50"
click at [1346, 156] on label "Time Zone" at bounding box center [1326, 151] width 409 height 11
click at [1445, 272] on input "Dropoff End Time" at bounding box center [1433, 279] width 197 height 30
click at [1497, 283] on input "Dropoff End Time" at bounding box center [1433, 279] width 197 height 30
type input "[DATE]T12:00"
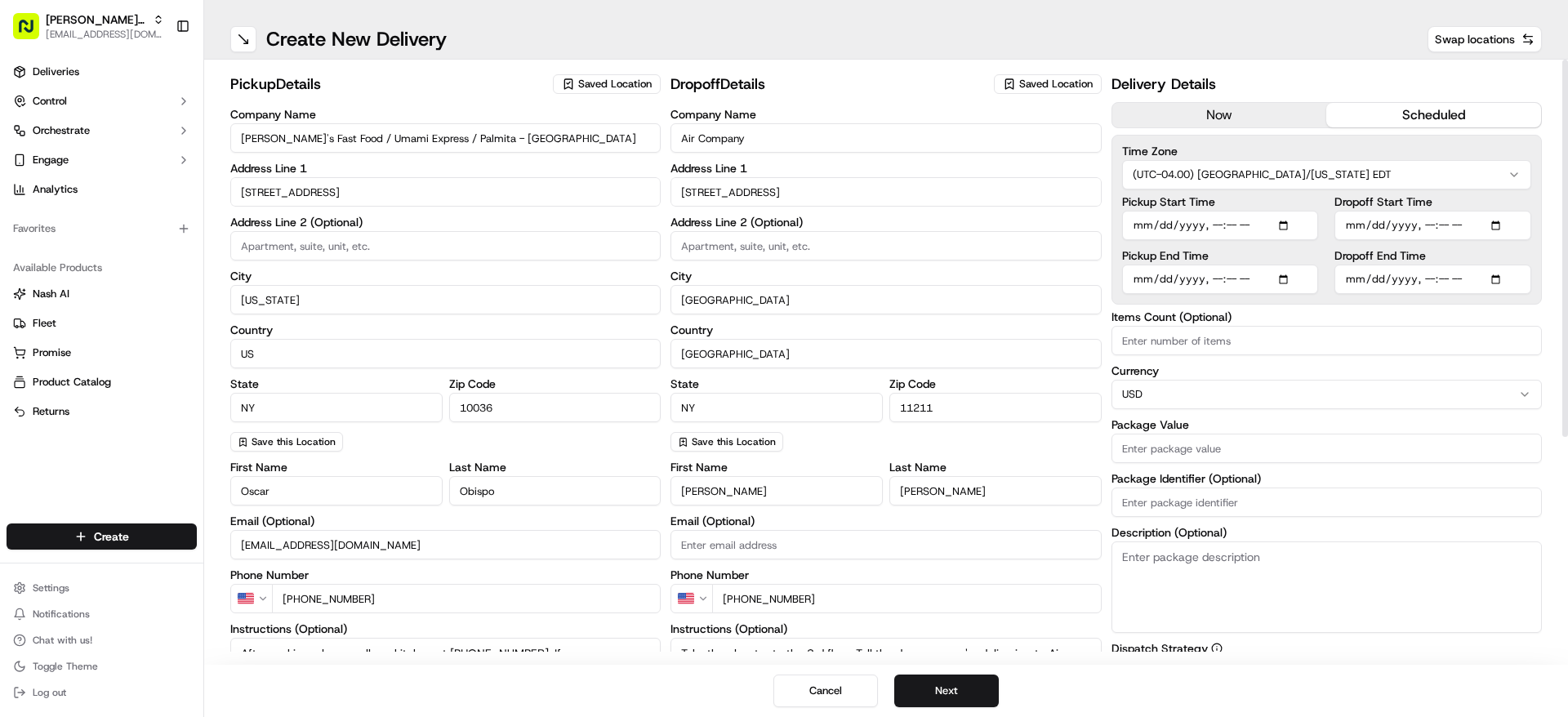
click at [1539, 244] on div "Time Zone (UTC-04.00) [GEOGRAPHIC_DATA]/[US_STATE] EDT Pickup Start Time Pickup…" at bounding box center [1326, 219] width 430 height 170
click at [1214, 350] on input "Items Count (Optional)" at bounding box center [1326, 341] width 430 height 30
type input "250"
drag, startPoint x: 1136, startPoint y: 342, endPoint x: 1167, endPoint y: 391, distance: 58.0
click at [1111, 341] on input "250" at bounding box center [1326, 341] width 430 height 30
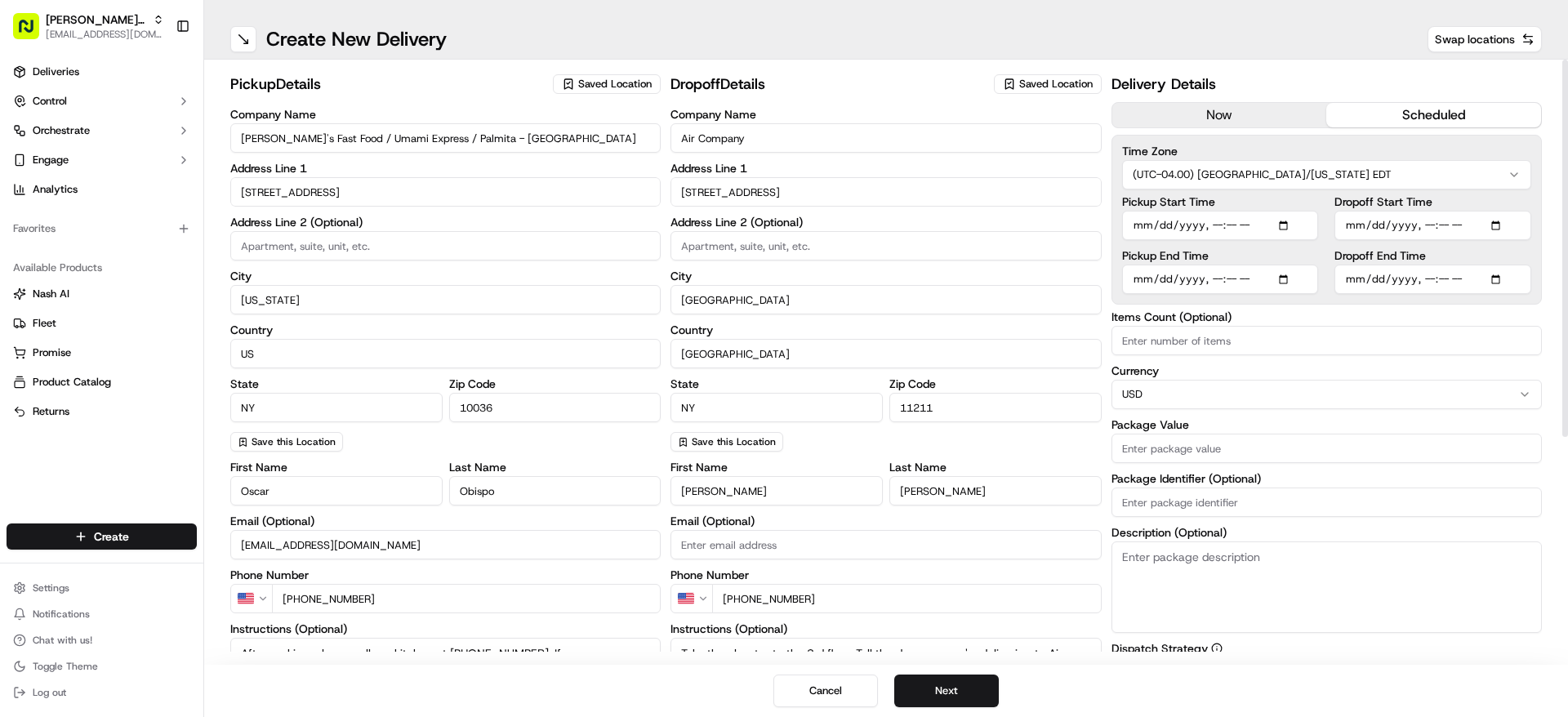
click at [1183, 436] on input "Package Value" at bounding box center [1326, 448] width 430 height 30
paste input "250"
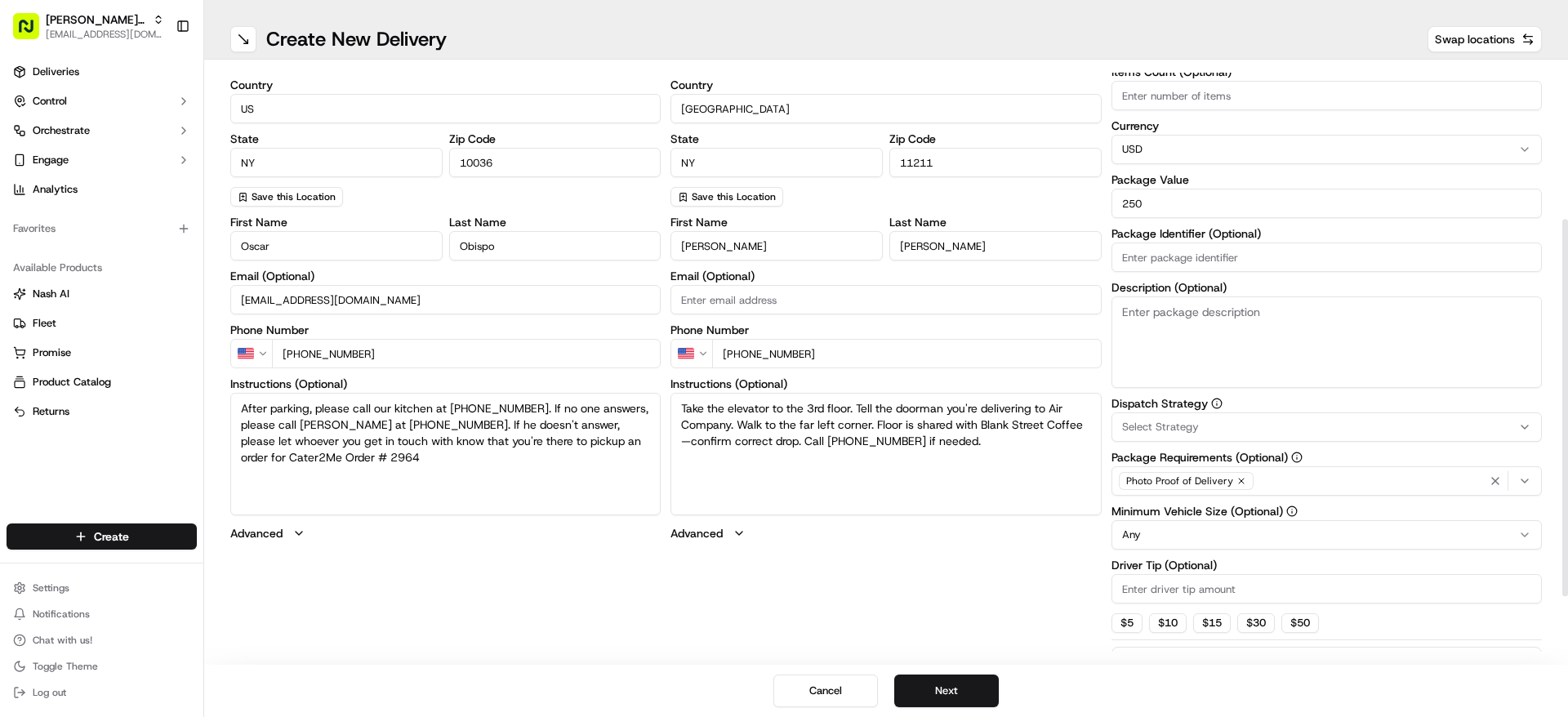
type input "250"
click at [1247, 369] on textarea "Description (Optional)" at bounding box center [1326, 342] width 430 height 92
drag, startPoint x: 983, startPoint y: 449, endPoint x: 664, endPoint y: 391, distance: 324.2
click at [664, 391] on div "pickup Details Saved Location Company Name [PERSON_NAME]'s Fast Food / Umami Ex…" at bounding box center [886, 291] width 1312 height 929
click at [1172, 349] on textarea "Description (Optional)" at bounding box center [1326, 342] width 430 height 92
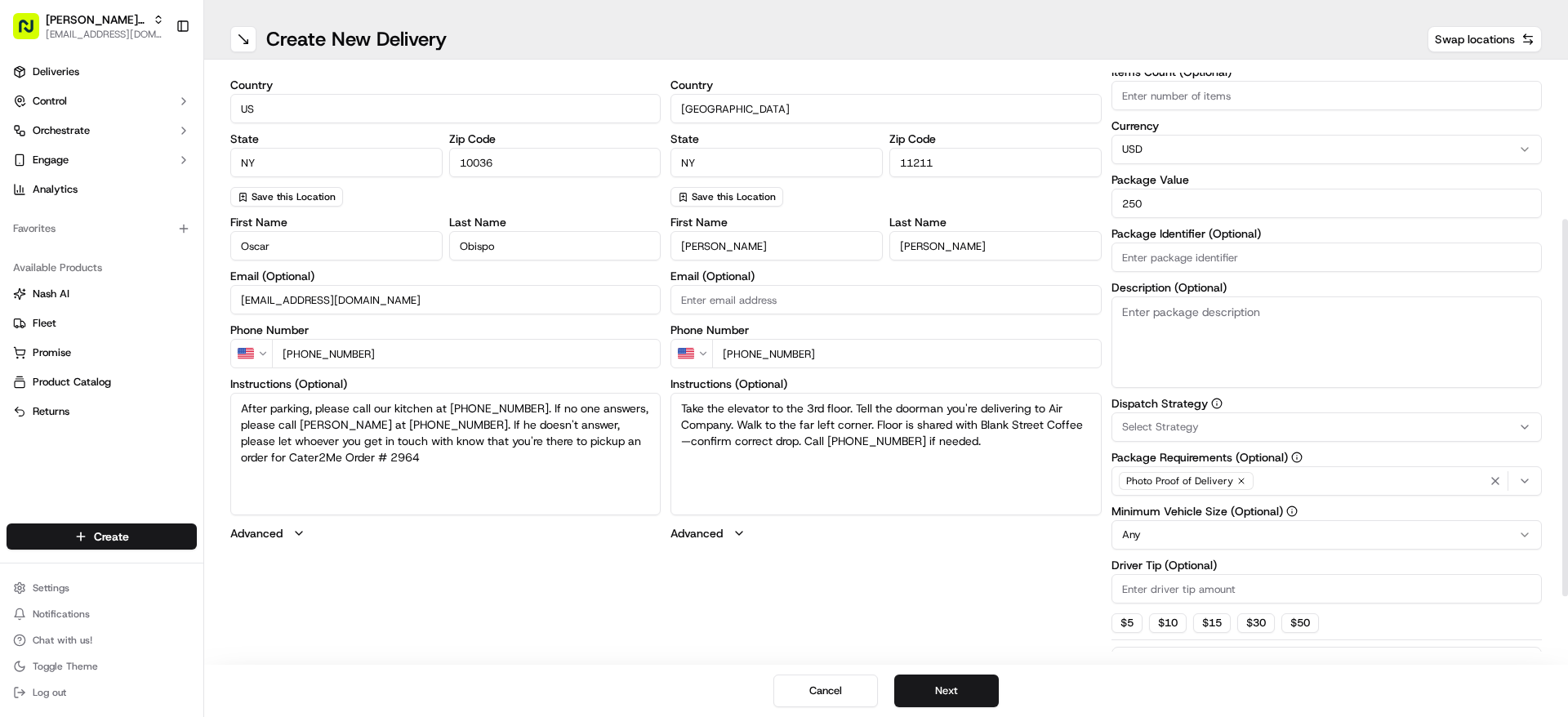
paste textarea "Take the elevator to the 3rd floor. Tell the doorman you're delivering to Air C…"
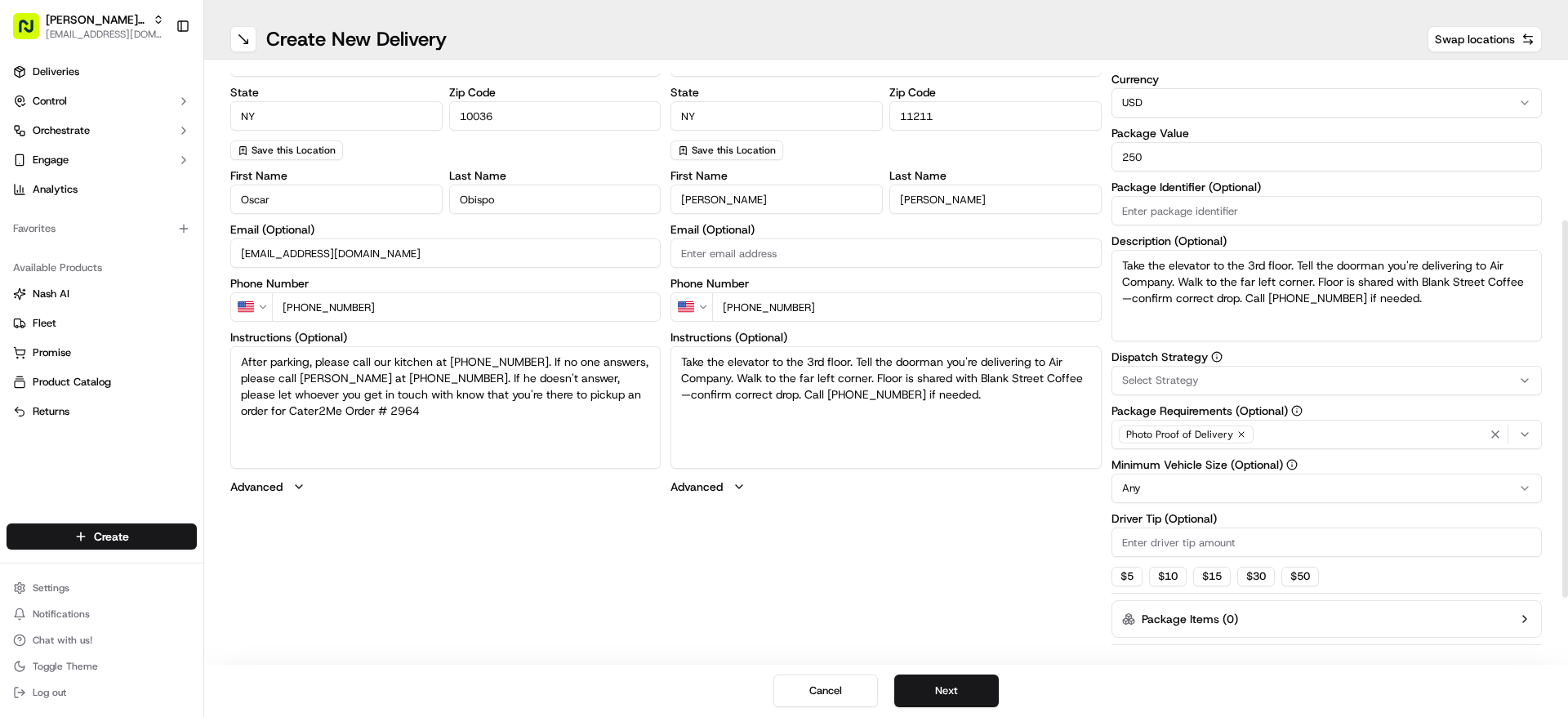
scroll to position [351, 0]
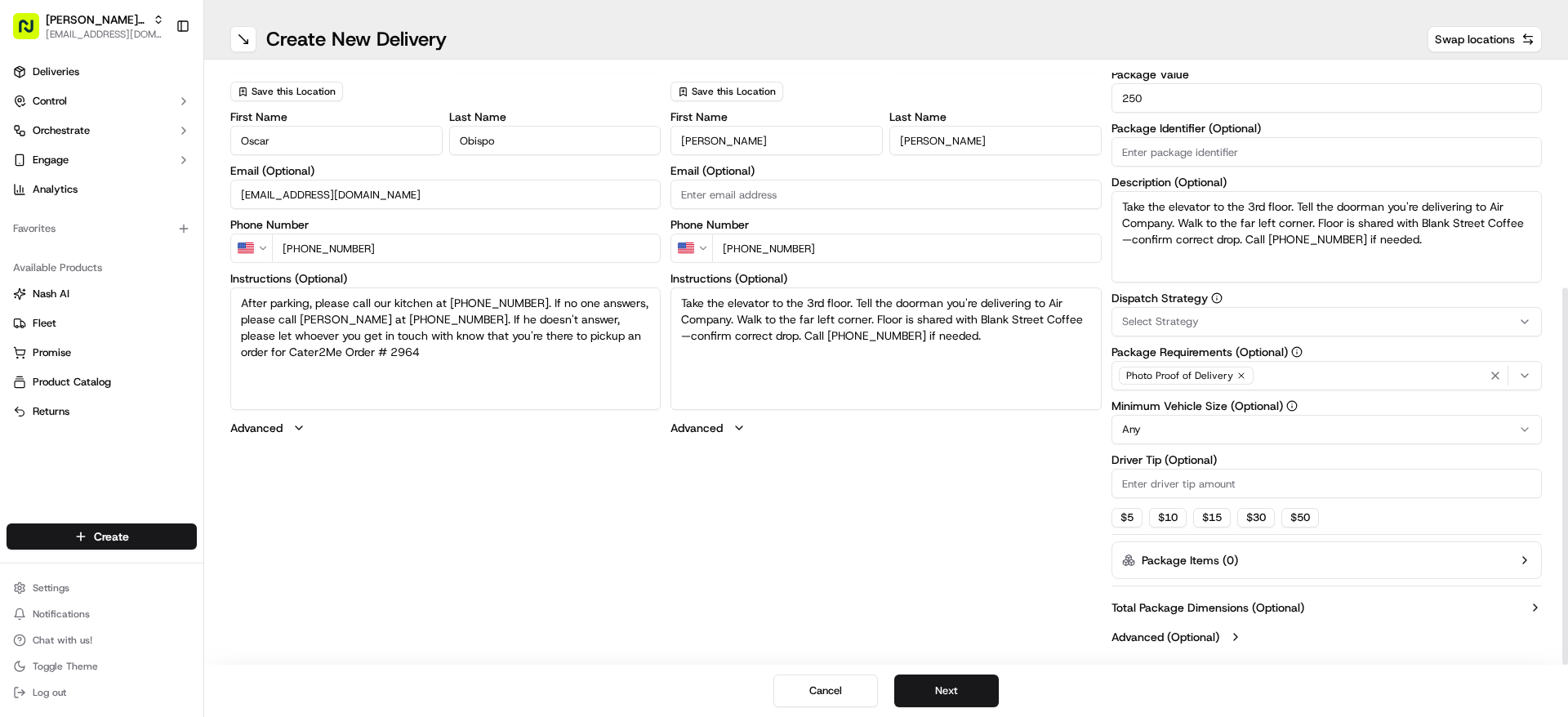
type textarea "Take the elevator to the 3rd floor. Tell the doorman you're delivering to Air C…"
click at [1191, 329] on button "Select Strategy" at bounding box center [1326, 322] width 430 height 30
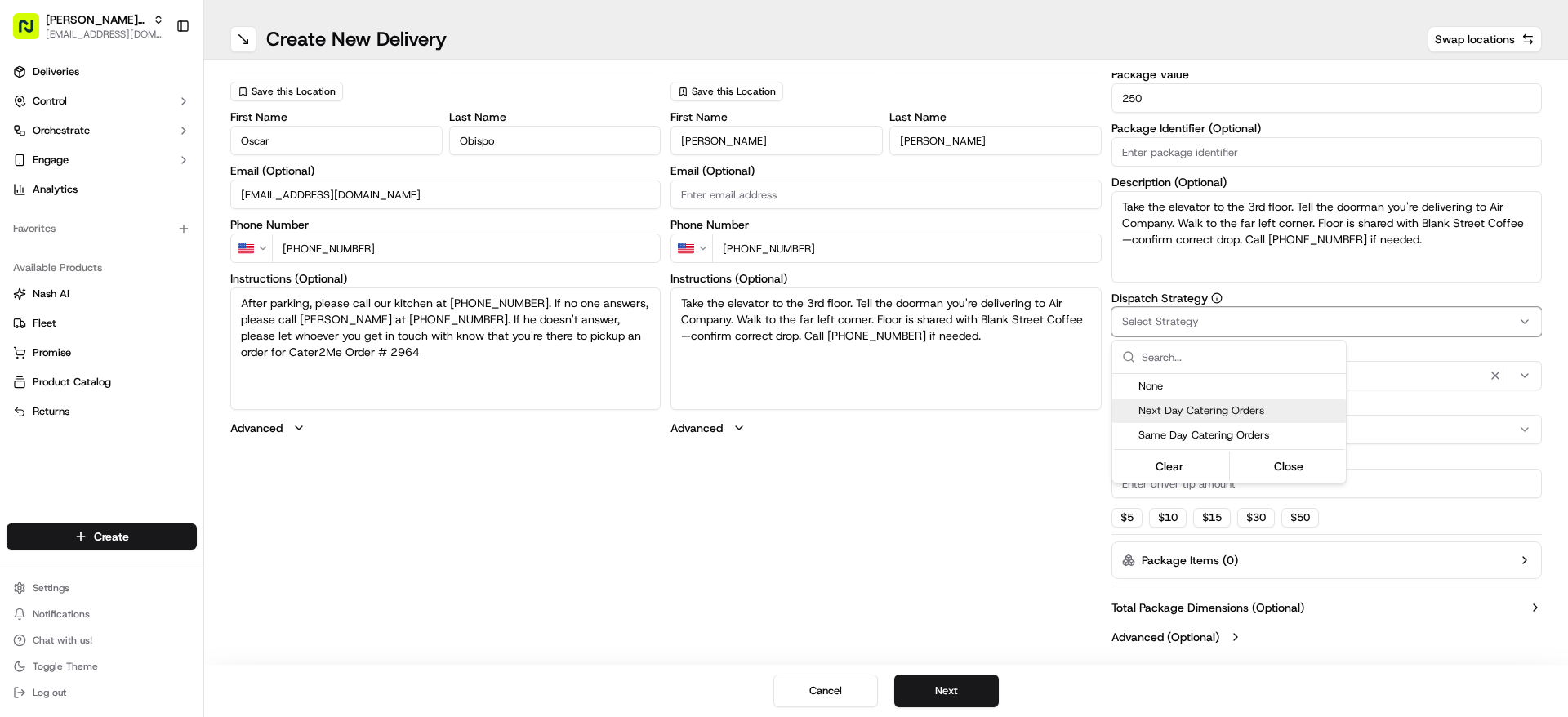
click at [1203, 413] on span "Next Day Catering Orders" at bounding box center [1238, 410] width 201 height 15
click at [1277, 460] on button "Close" at bounding box center [1289, 466] width 112 height 23
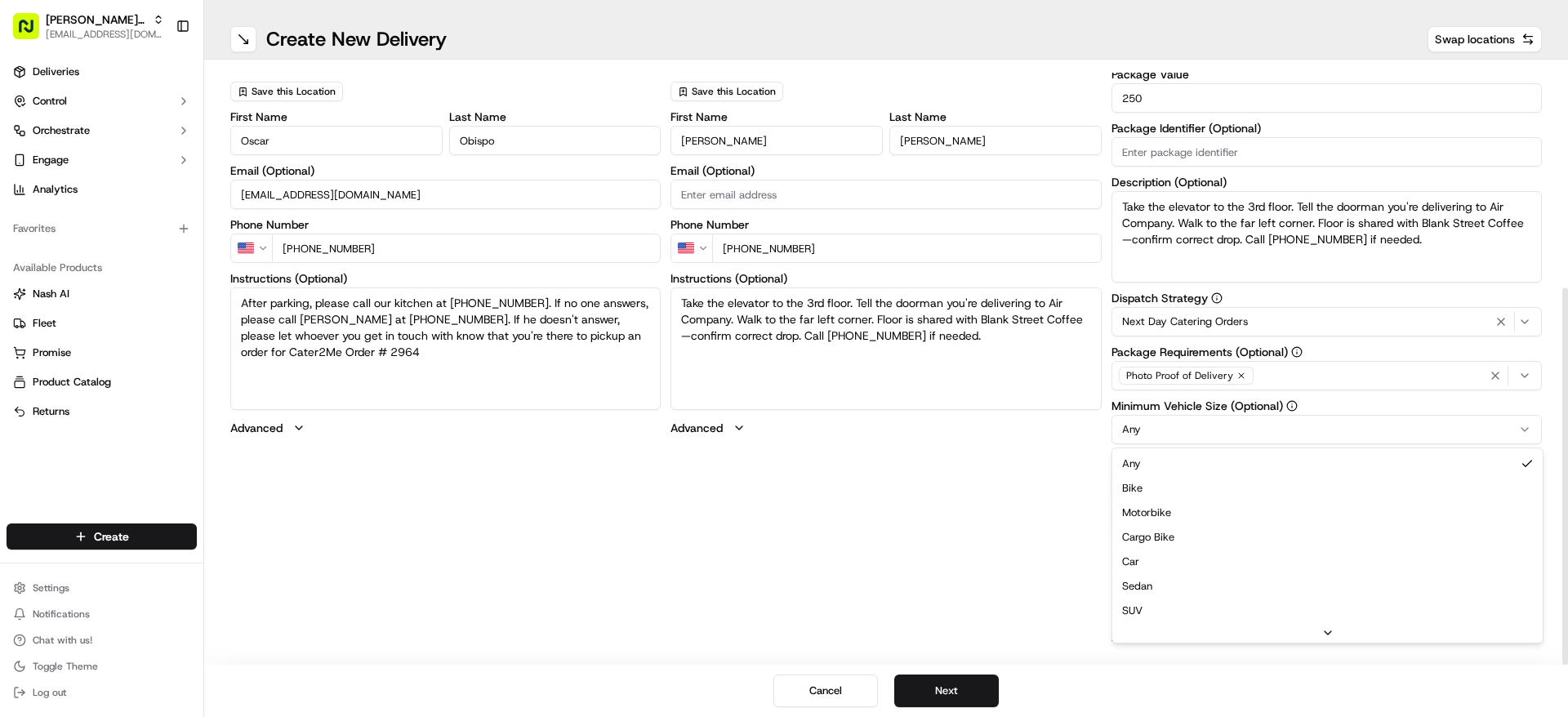
click at [1196, 437] on html "[PERSON_NAME]'s Fast Food - Times Square [EMAIL_ADDRESS][DOMAIN_NAME] Toggle Si…" at bounding box center [784, 358] width 1568 height 717
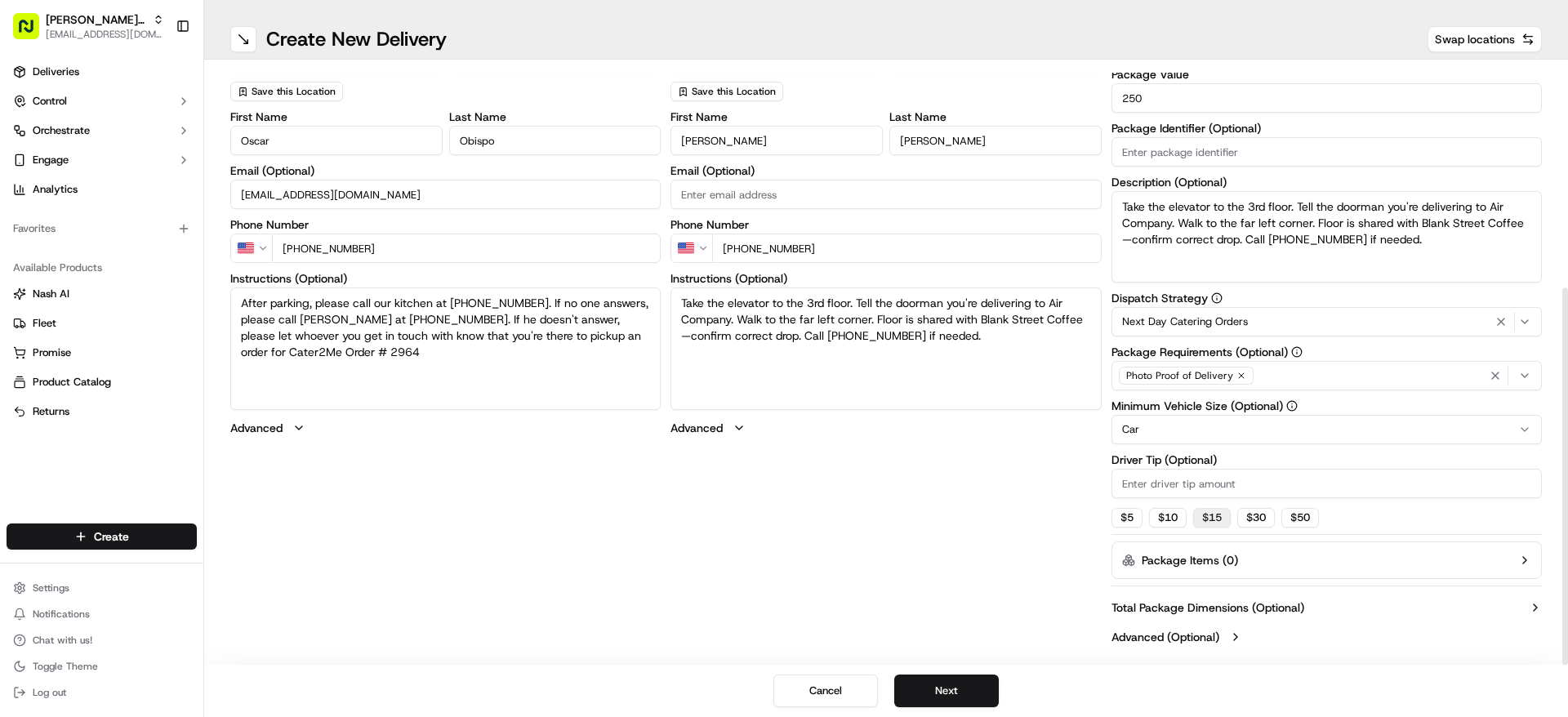
click at [1217, 519] on button "$ 15" at bounding box center [1211, 517] width 37 height 19
type input "15"
click at [944, 679] on button "Next" at bounding box center [946, 690] width 105 height 32
click at [938, 679] on button "Submit" at bounding box center [946, 690] width 105 height 32
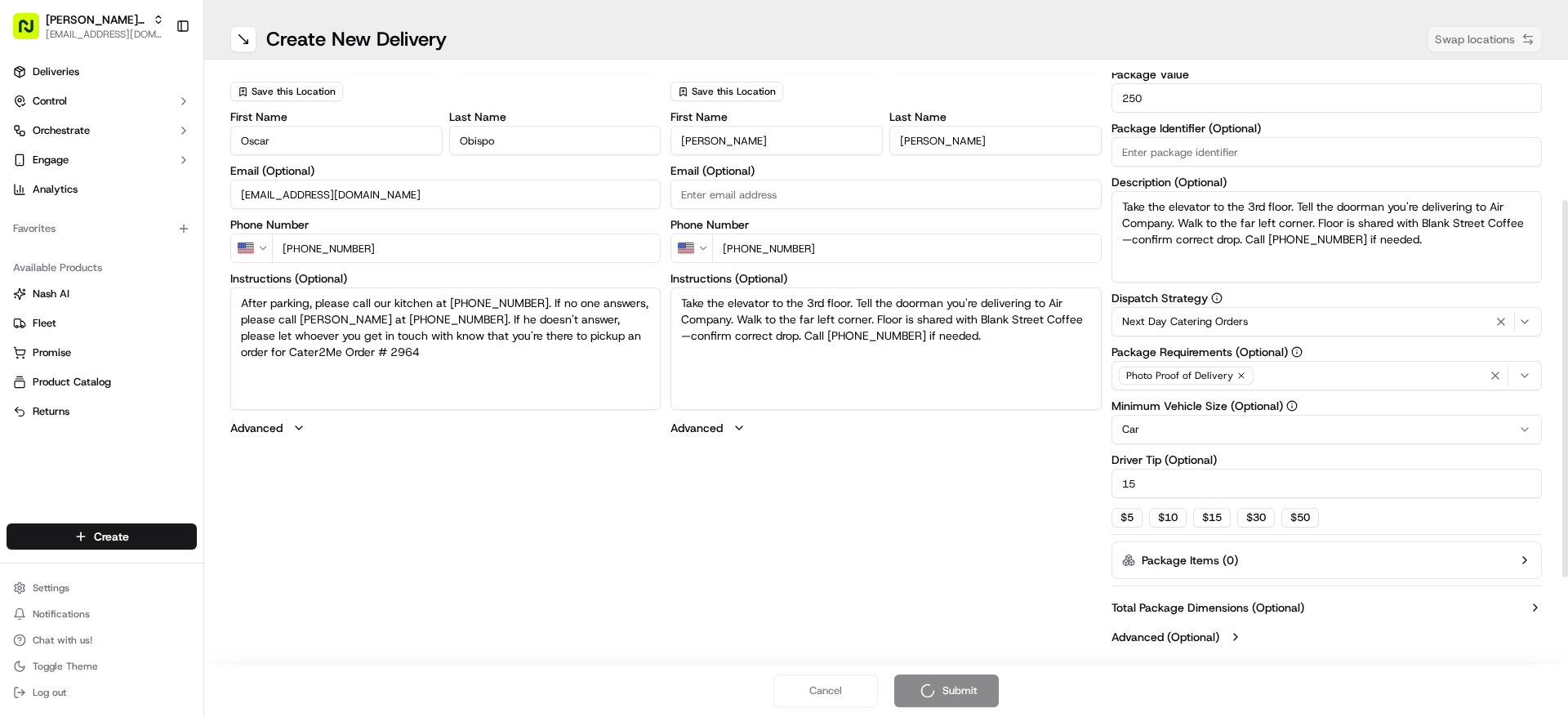
scroll to position [0, 0]
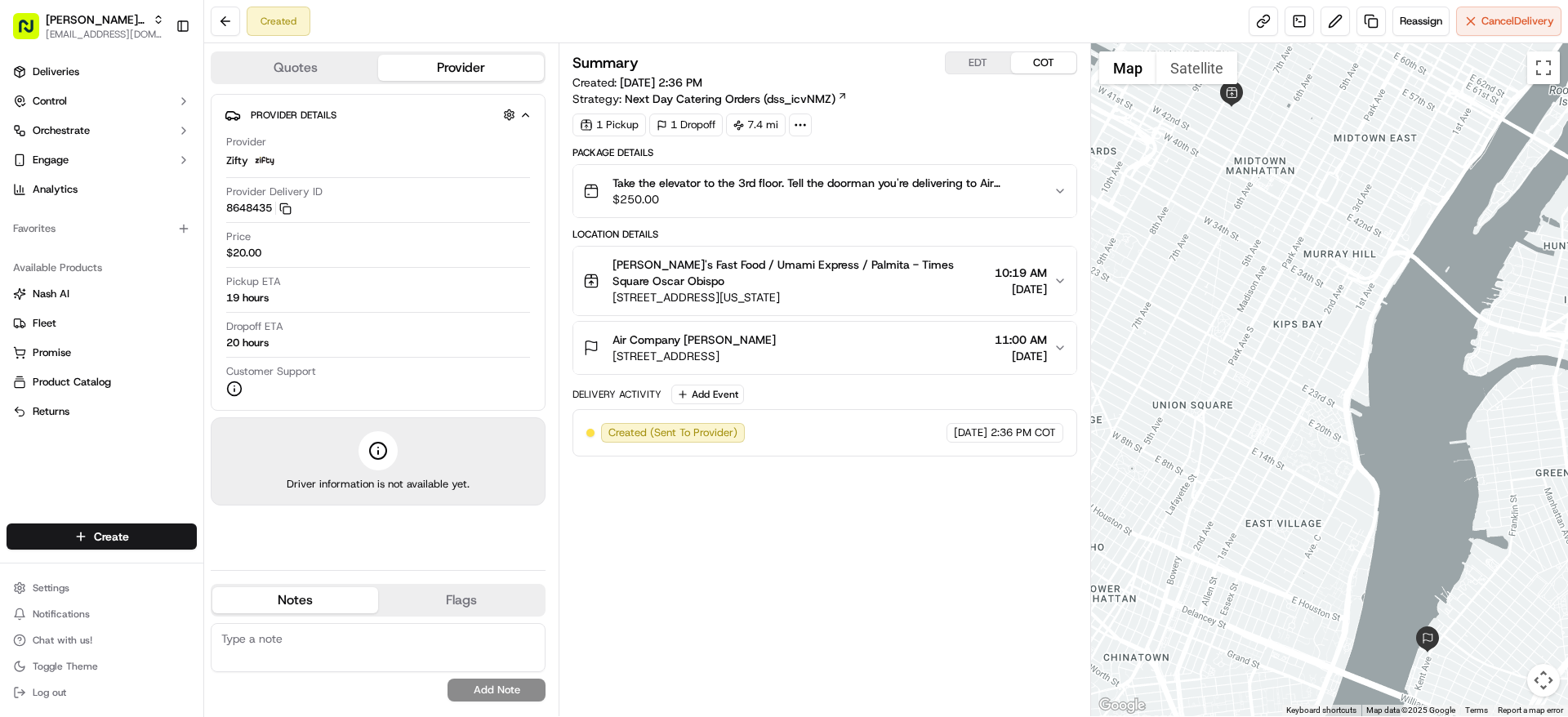
click at [977, 68] on button "EDT" at bounding box center [978, 63] width 65 height 21
click at [1028, 62] on button "COT" at bounding box center [1043, 63] width 65 height 21
click at [1258, 31] on link at bounding box center [1263, 21] width 30 height 30
click at [966, 66] on button "EDT" at bounding box center [978, 63] width 65 height 21
click at [1261, 27] on link at bounding box center [1263, 21] width 30 height 30
